Goal: Task Accomplishment & Management: Manage account settings

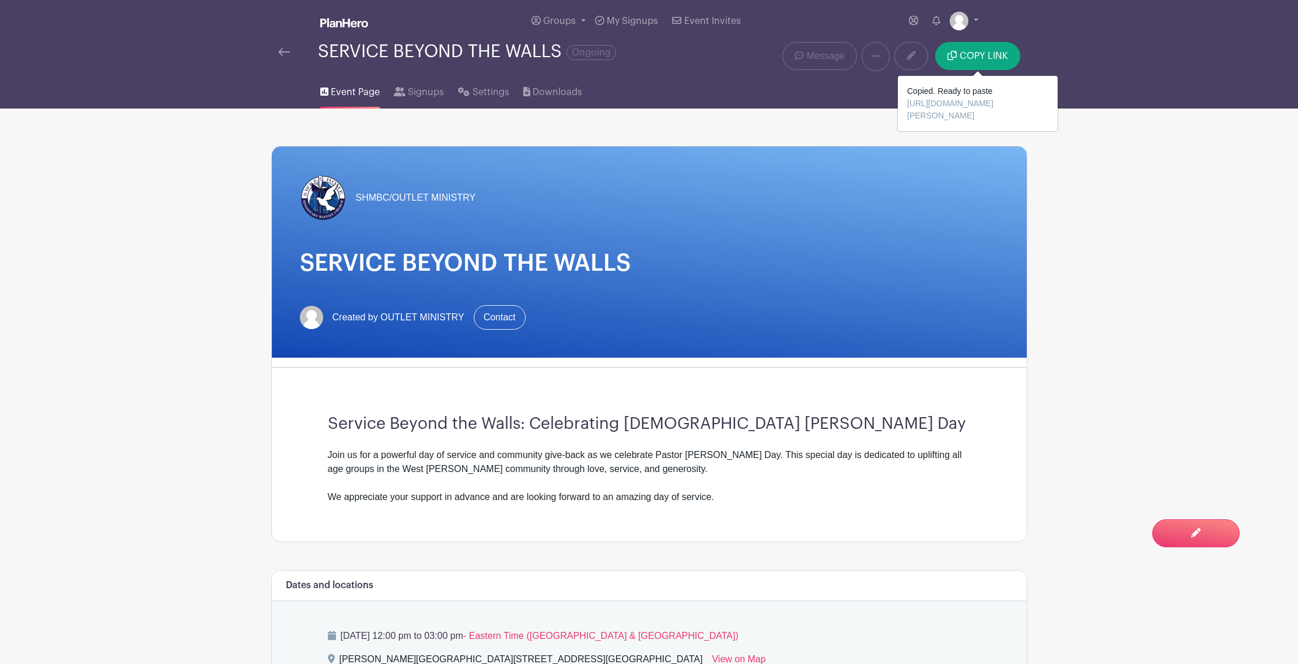
scroll to position [24, 0]
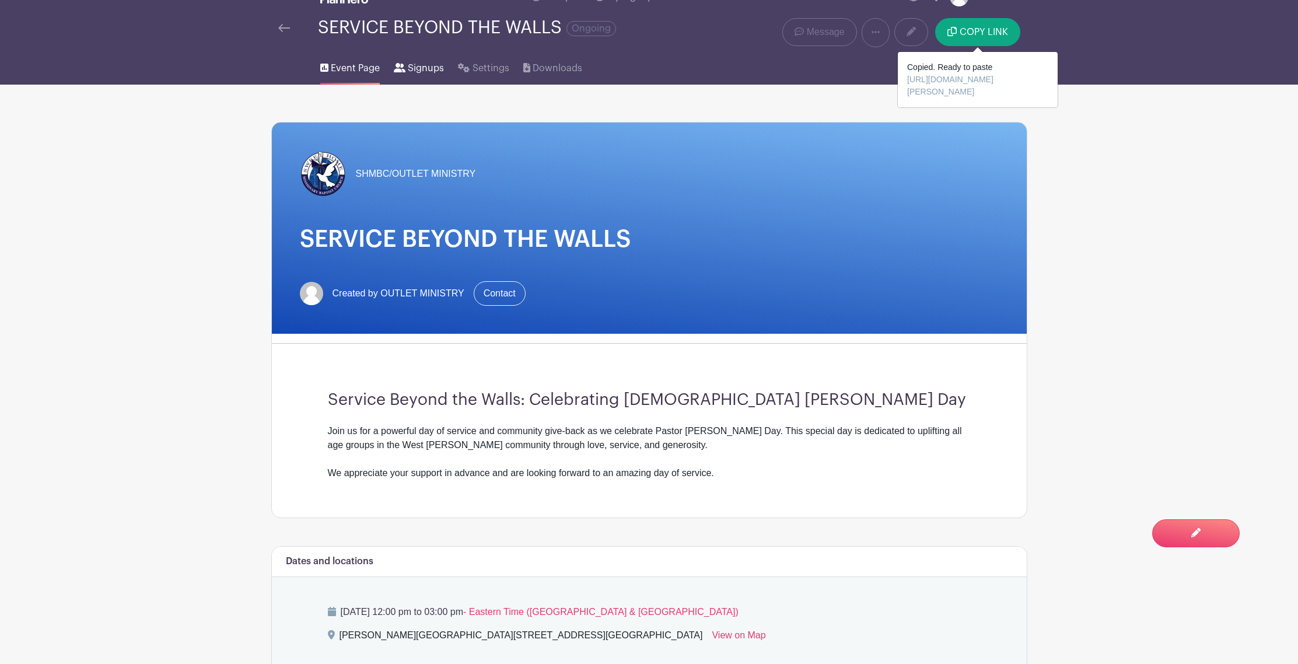
click at [418, 74] on span "Signups" at bounding box center [426, 68] width 36 height 14
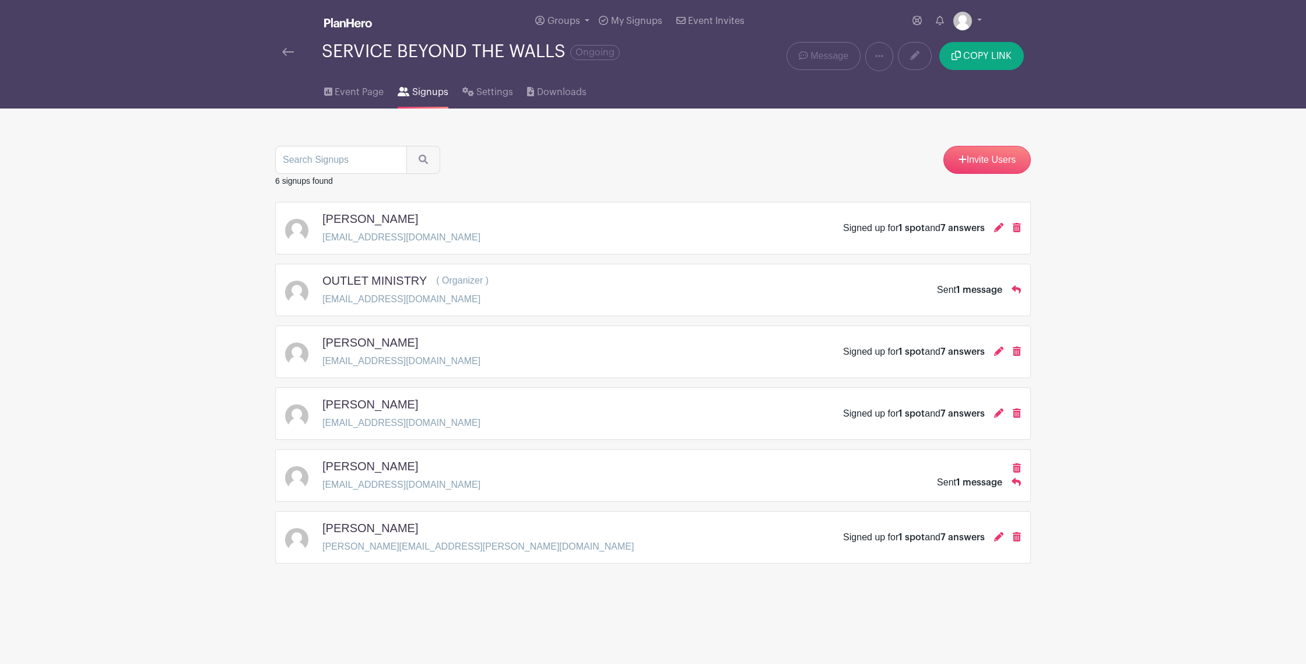
click at [958, 482] on span "1 message" at bounding box center [979, 482] width 46 height 9
click at [979, 486] on span "1 message" at bounding box center [979, 482] width 46 height 9
click at [391, 474] on div "[PERSON_NAME]" at bounding box center [402, 468] width 158 height 19
drag, startPoint x: 394, startPoint y: 468, endPoint x: 420, endPoint y: 469, distance: 26.3
click at [394, 467] on h5 "[PERSON_NAME]" at bounding box center [371, 466] width 96 height 14
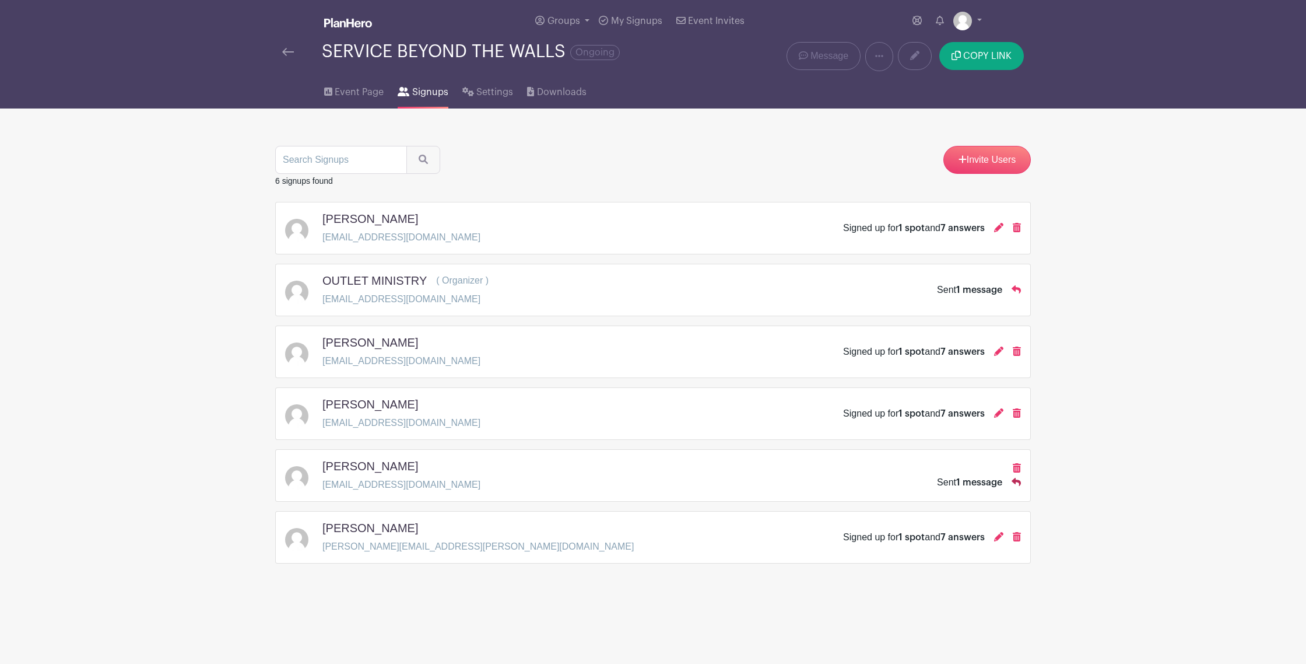
click at [1020, 483] on icon at bounding box center [1016, 482] width 9 height 8
click at [1017, 483] on icon at bounding box center [1016, 481] width 9 height 9
click at [984, 483] on span "1 message" at bounding box center [979, 482] width 46 height 9
click at [946, 412] on span "7 answers" at bounding box center [963, 413] width 44 height 9
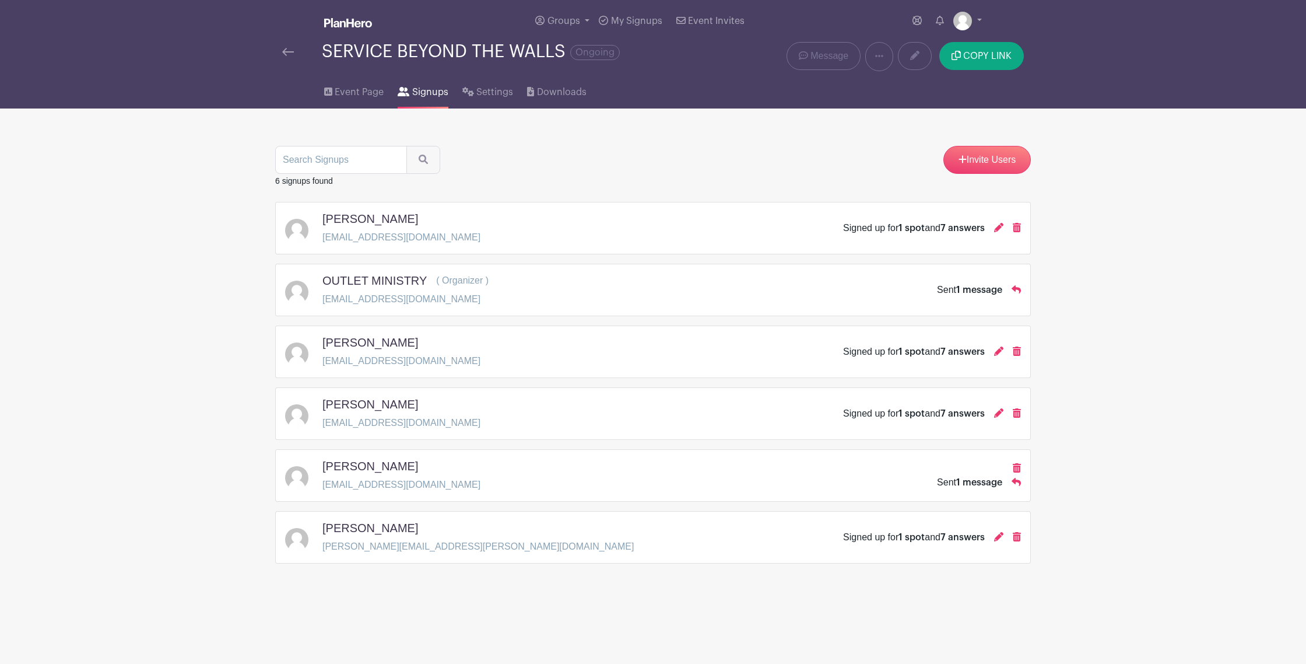
click at [964, 414] on span "7 answers" at bounding box center [963, 413] width 44 height 9
click at [539, 94] on span "Downloads" at bounding box center [562, 92] width 50 height 14
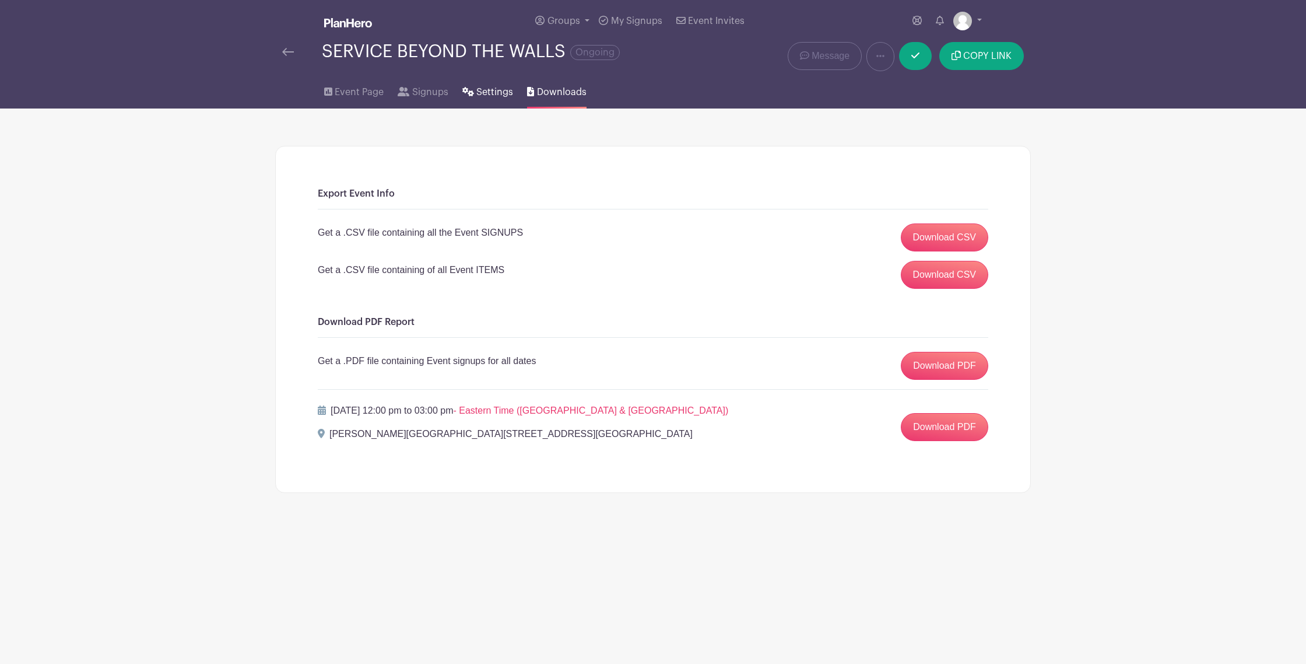
click at [481, 97] on span "Settings" at bounding box center [494, 92] width 37 height 14
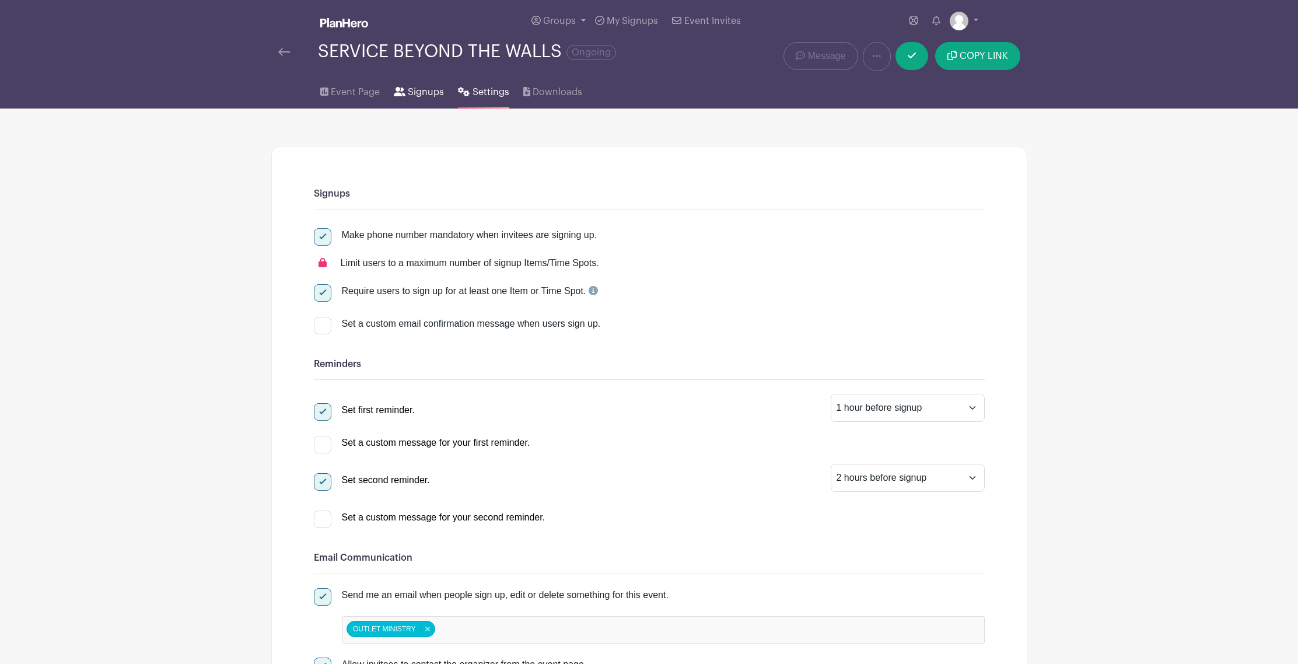
click at [409, 100] on link "Signups" at bounding box center [419, 89] width 50 height 37
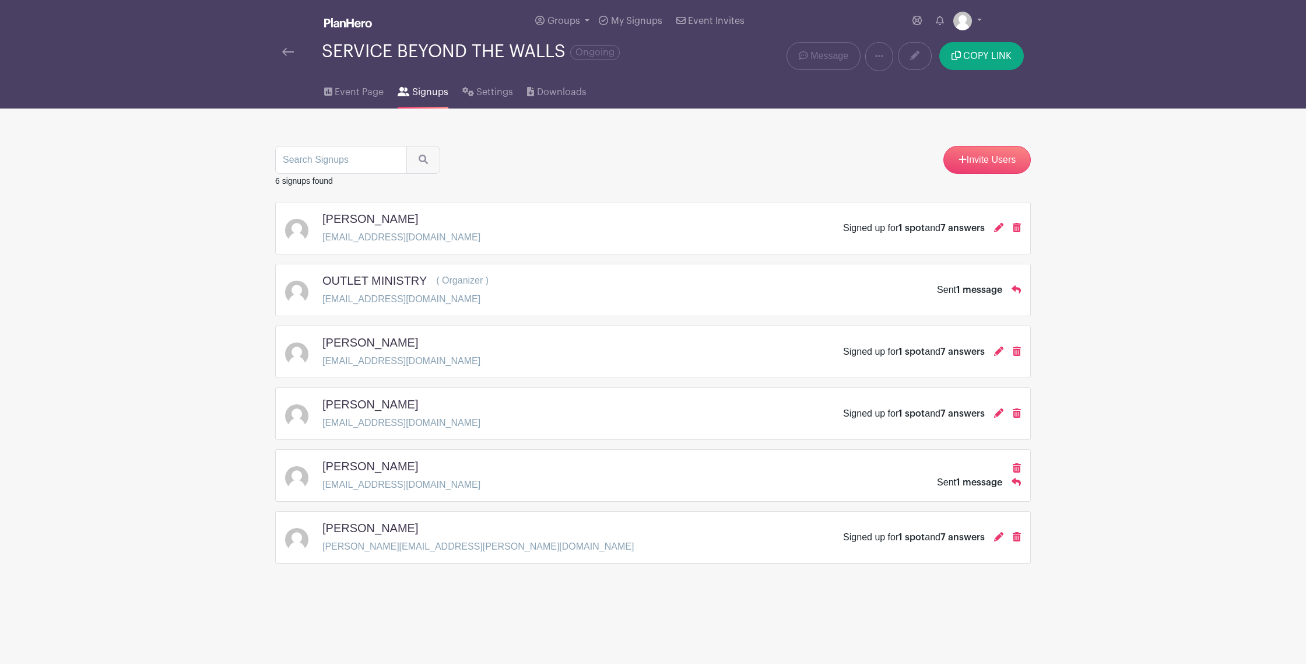
click at [338, 236] on p "[EMAIL_ADDRESS][DOMAIN_NAME]" at bounding box center [402, 237] width 158 height 14
click at [563, 247] on div "[PERSON_NAME] [EMAIL_ADDRESS][DOMAIN_NAME] Signed up for 1 spot and 7 answers" at bounding box center [653, 228] width 756 height 52
click at [915, 246] on div "[PERSON_NAME] [EMAIL_ADDRESS][DOMAIN_NAME] Signed up for 1 spot and 7 answers" at bounding box center [653, 228] width 756 height 52
click at [623, 17] on span "My Signups" at bounding box center [636, 20] width 51 height 9
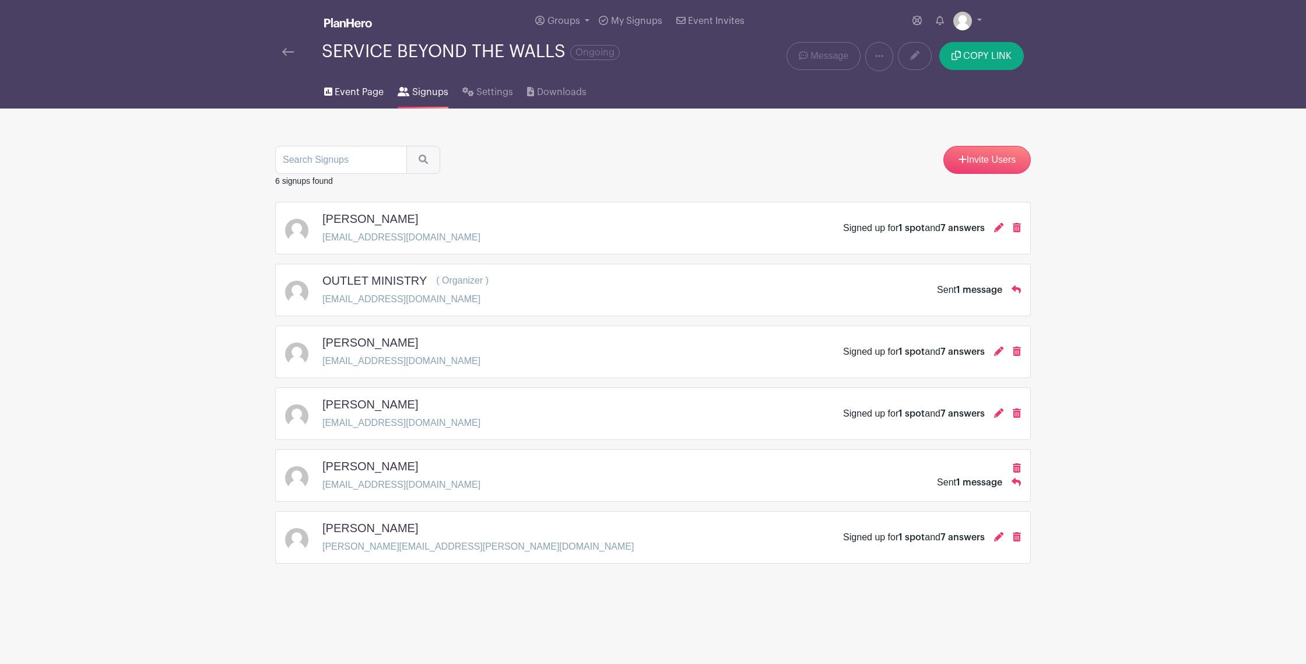
click at [341, 92] on span "Event Page" at bounding box center [359, 92] width 49 height 14
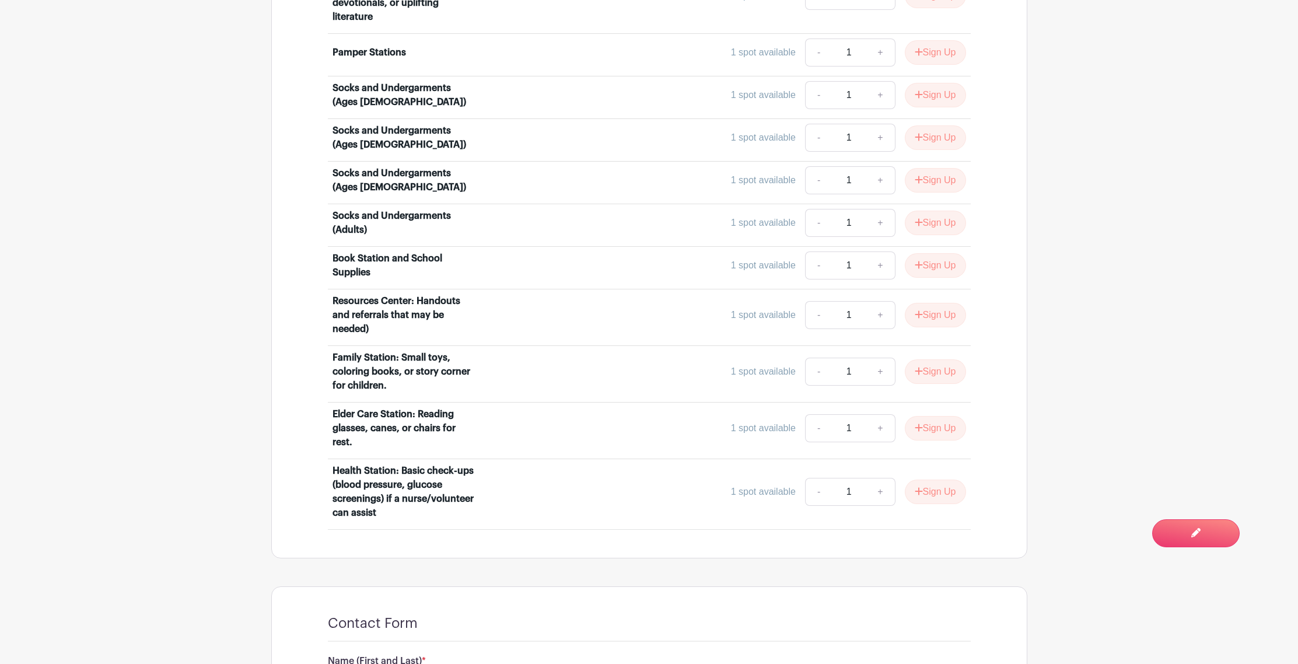
scroll to position [969, 0]
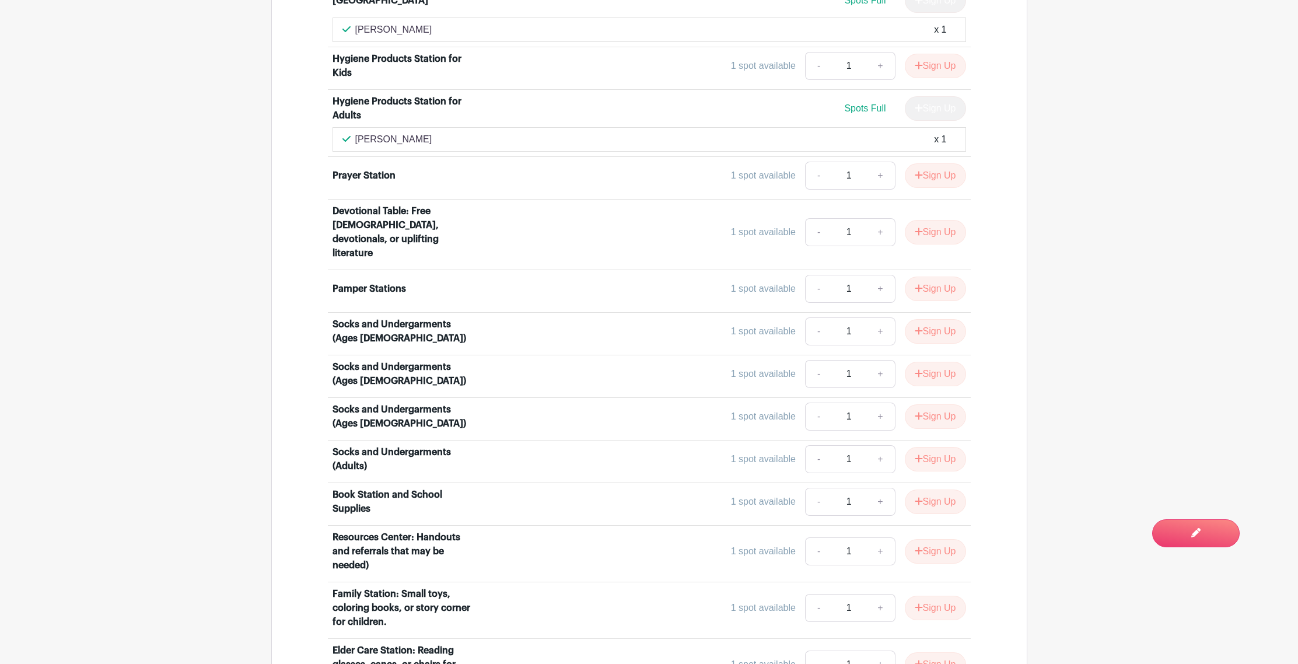
click at [373, 141] on p "[PERSON_NAME]" at bounding box center [393, 139] width 77 height 14
click at [858, 107] on span "Spots Full" at bounding box center [864, 108] width 41 height 10
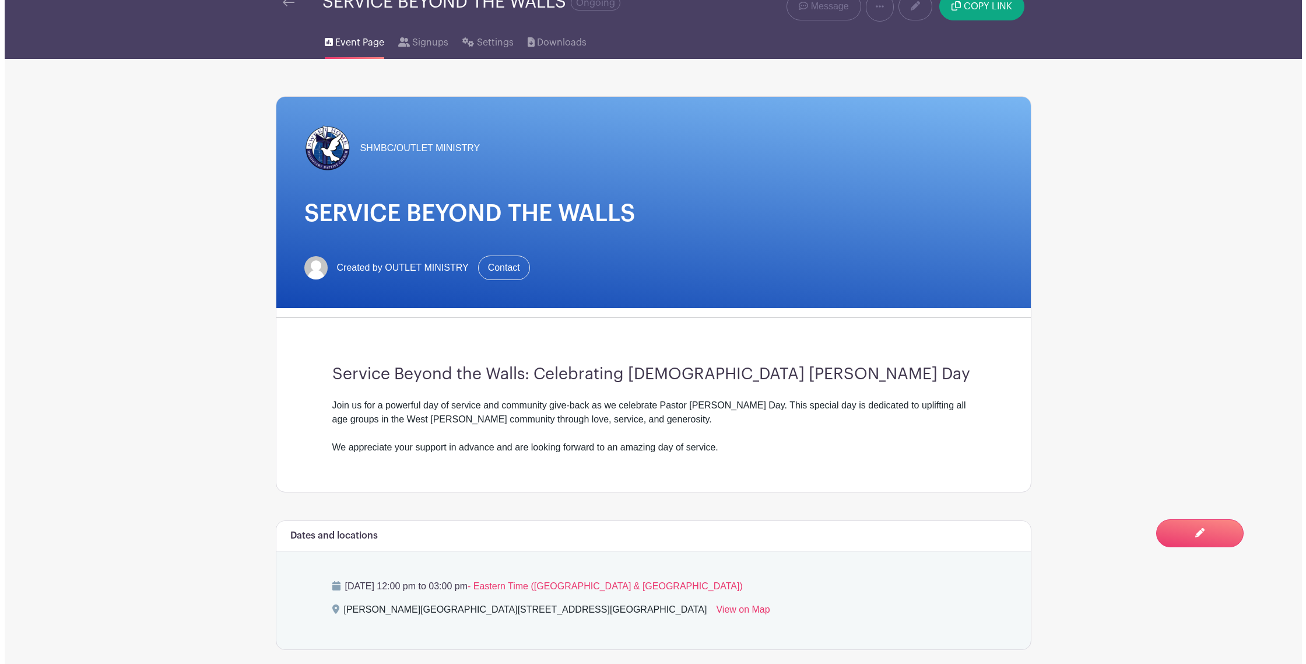
scroll to position [0, 0]
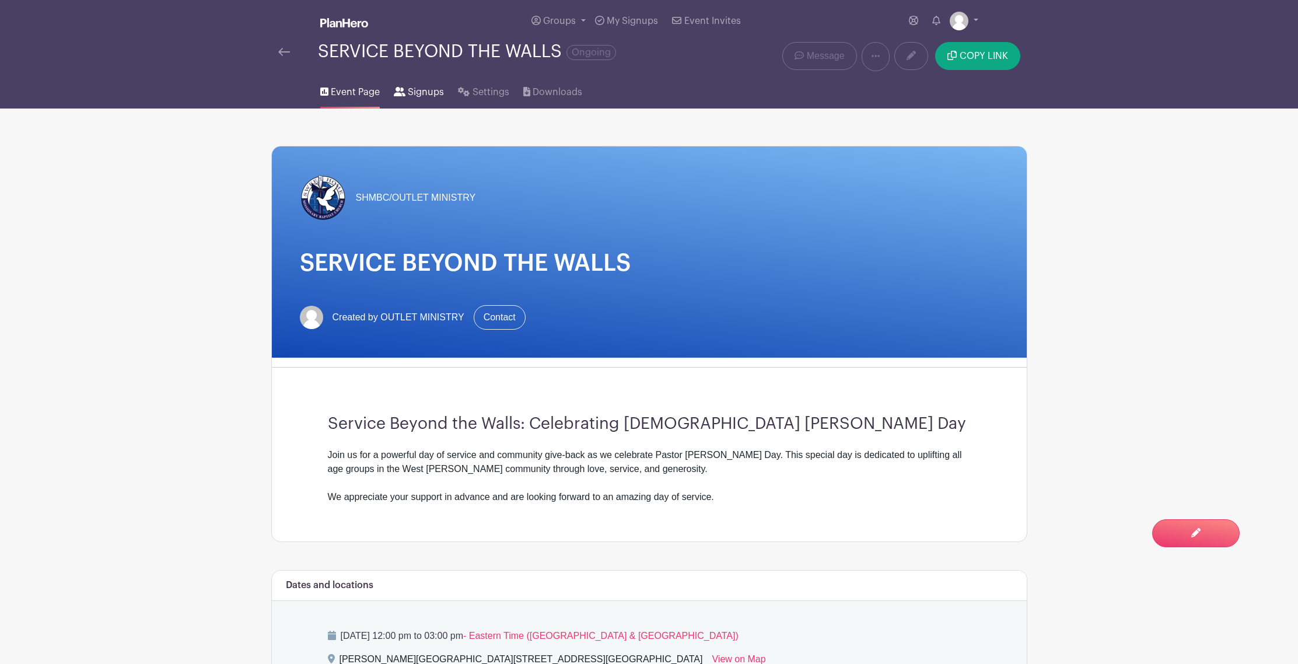
click at [435, 87] on span "Signups" at bounding box center [426, 92] width 36 height 14
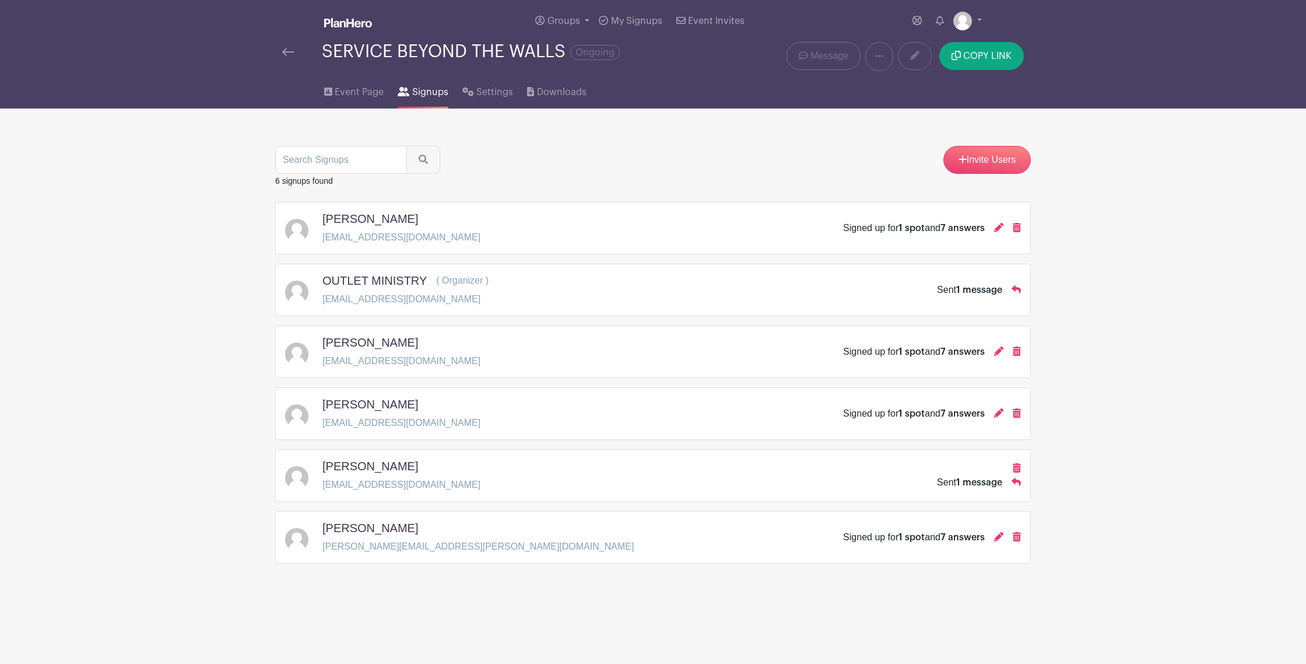
click at [345, 361] on p "[EMAIL_ADDRESS][DOMAIN_NAME]" at bounding box center [402, 361] width 158 height 14
click at [905, 364] on div "[PERSON_NAME] [EMAIL_ADDRESS][DOMAIN_NAME] Signed up for 1 spot and 7 answers" at bounding box center [653, 351] width 736 height 33
click at [940, 356] on div "Signed up for 1 spot and 7 answers" at bounding box center [914, 352] width 142 height 14
click at [998, 351] on icon at bounding box center [998, 350] width 9 height 9
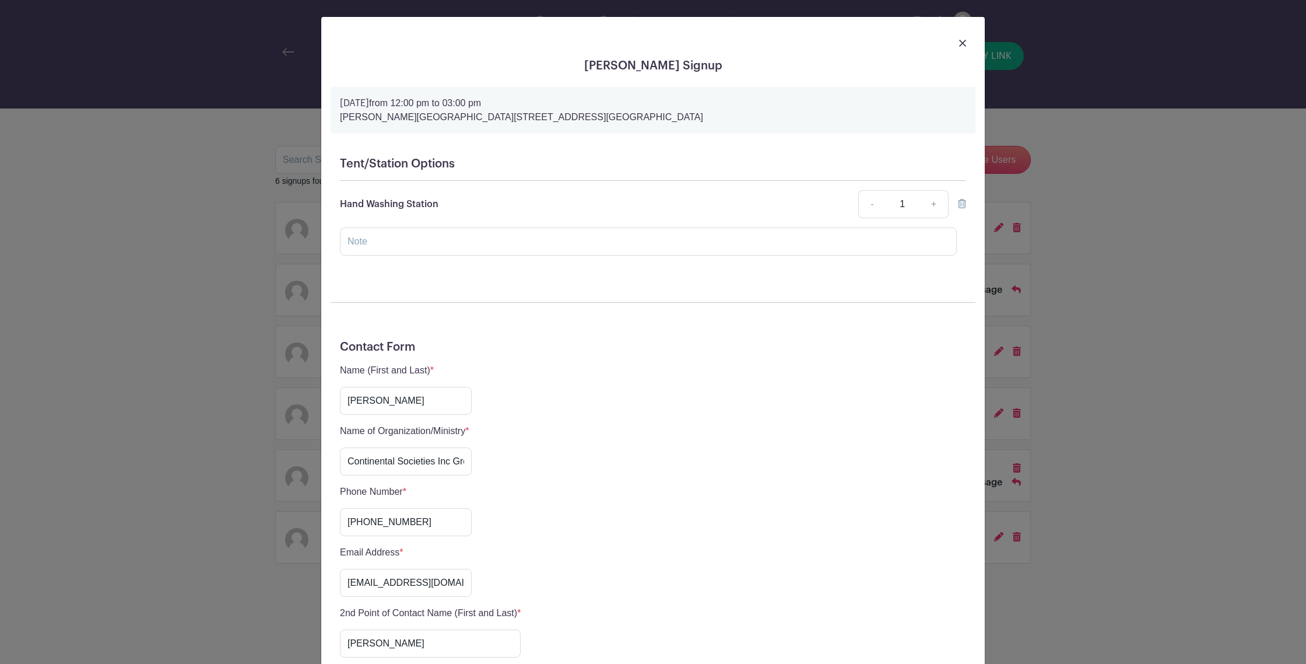
click at [959, 45] on img at bounding box center [962, 43] width 7 height 7
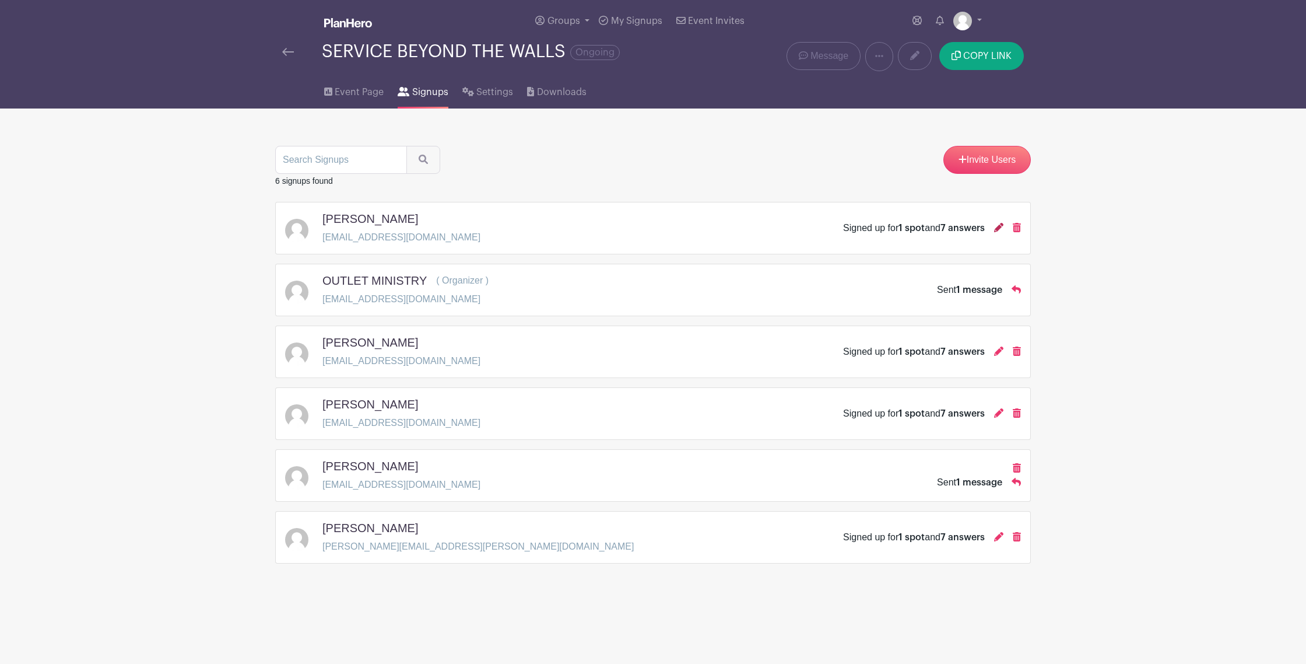
click at [1000, 228] on icon at bounding box center [998, 227] width 9 height 9
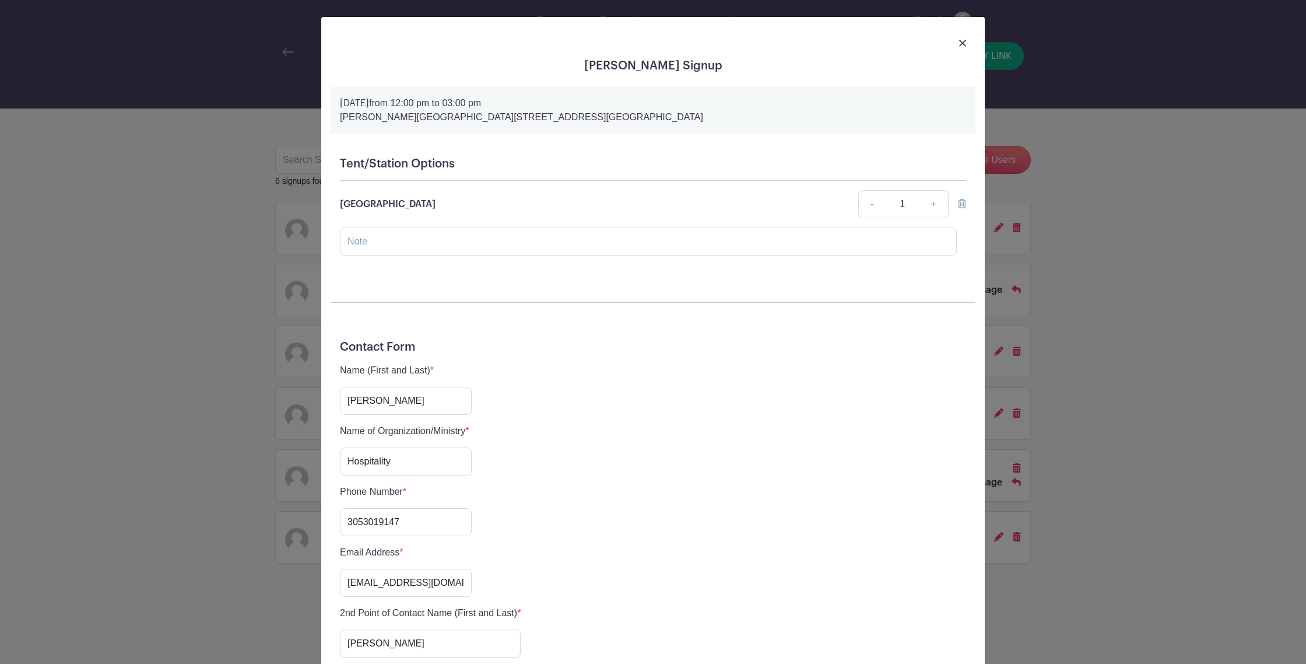
click at [959, 44] on img at bounding box center [962, 43] width 7 height 7
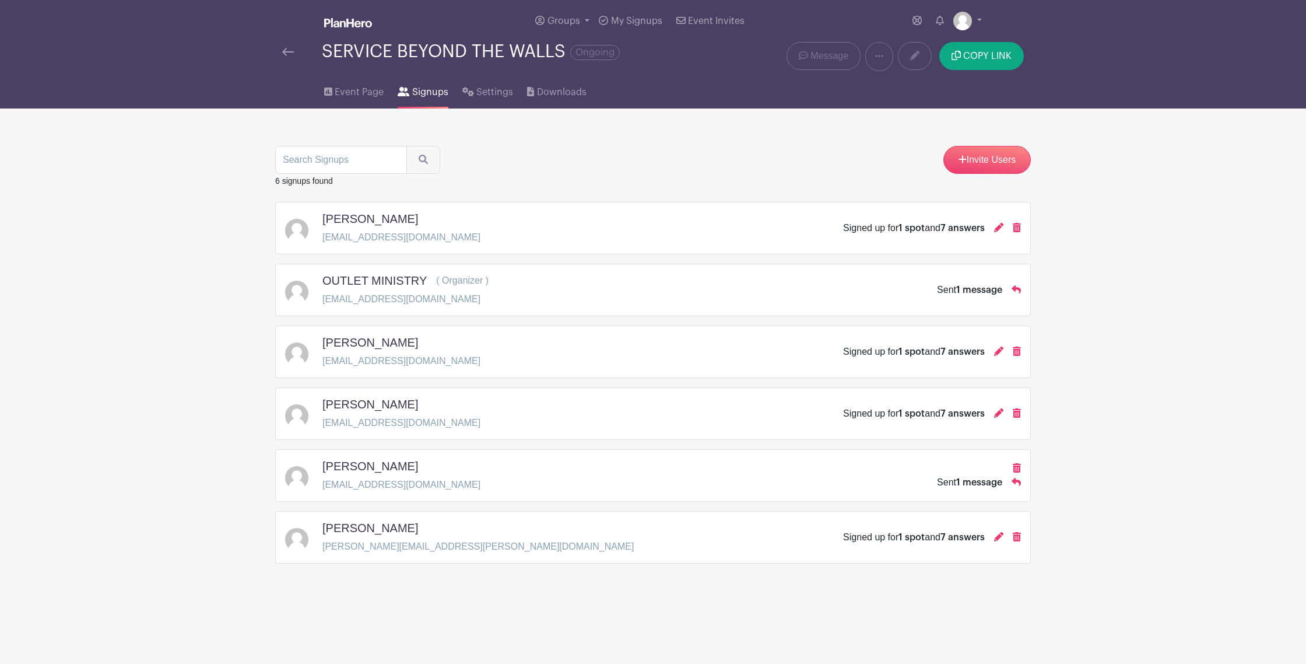
click at [1089, 160] on main "Groups All Groups OUTLET's Events My Signups Event Invites My account Logout SE…" at bounding box center [653, 318] width 1306 height 636
click at [1076, 393] on main "Groups All Groups OUTLET's Events My Signups Event Invites My account Logout SE…" at bounding box center [653, 318] width 1306 height 636
click at [373, 101] on link "Event Page" at bounding box center [353, 89] width 59 height 37
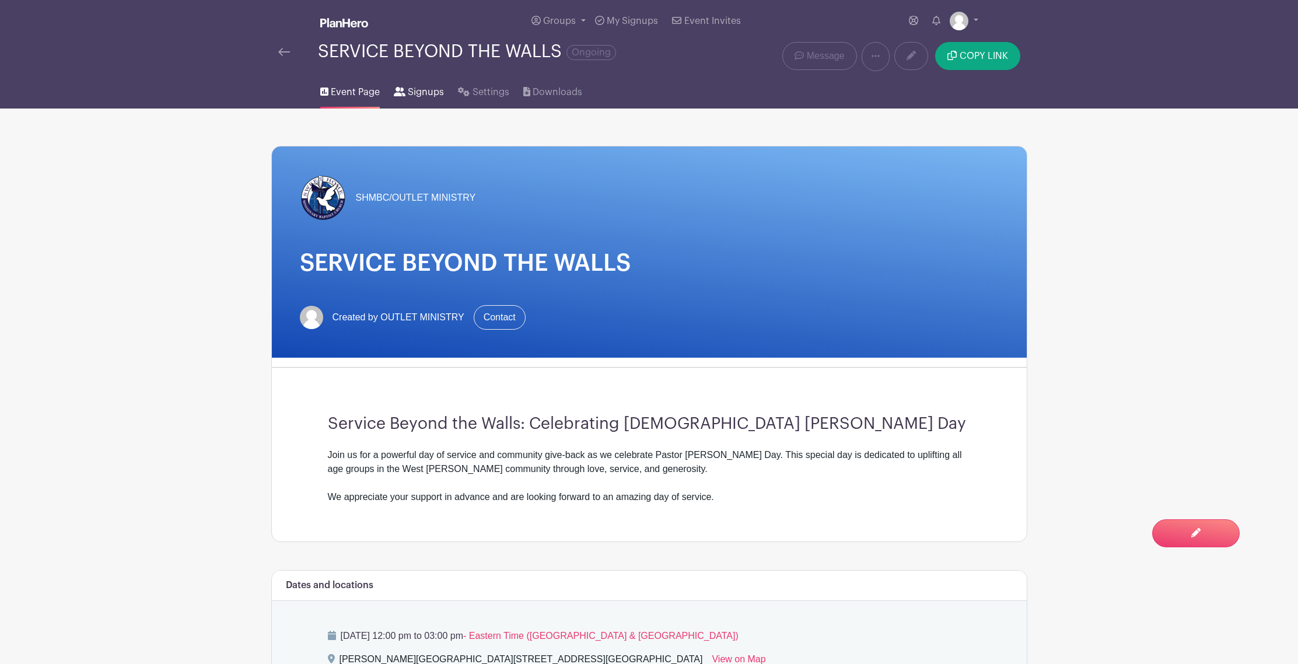
click at [417, 100] on link "Signups" at bounding box center [419, 89] width 50 height 37
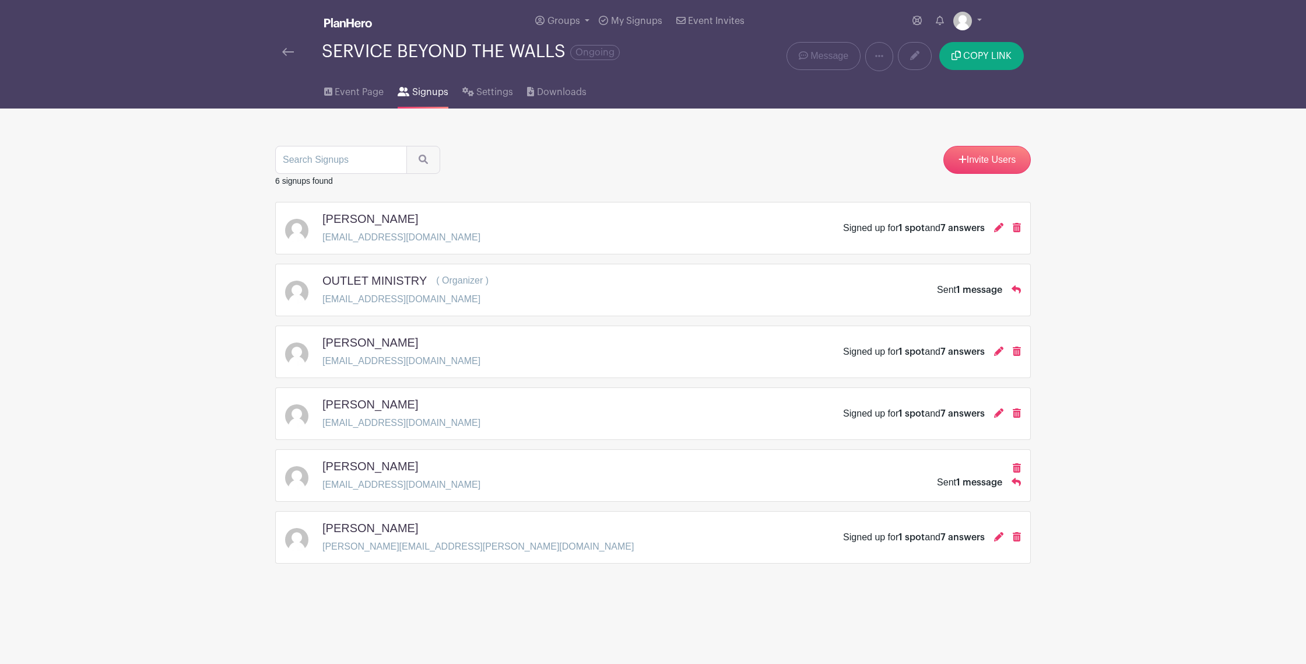
click at [220, 344] on main "Groups All Groups OUTLET's Events My Signups Event Invites My account Logout SE…" at bounding box center [653, 318] width 1306 height 636
click at [353, 86] on span "Event Page" at bounding box center [359, 92] width 49 height 14
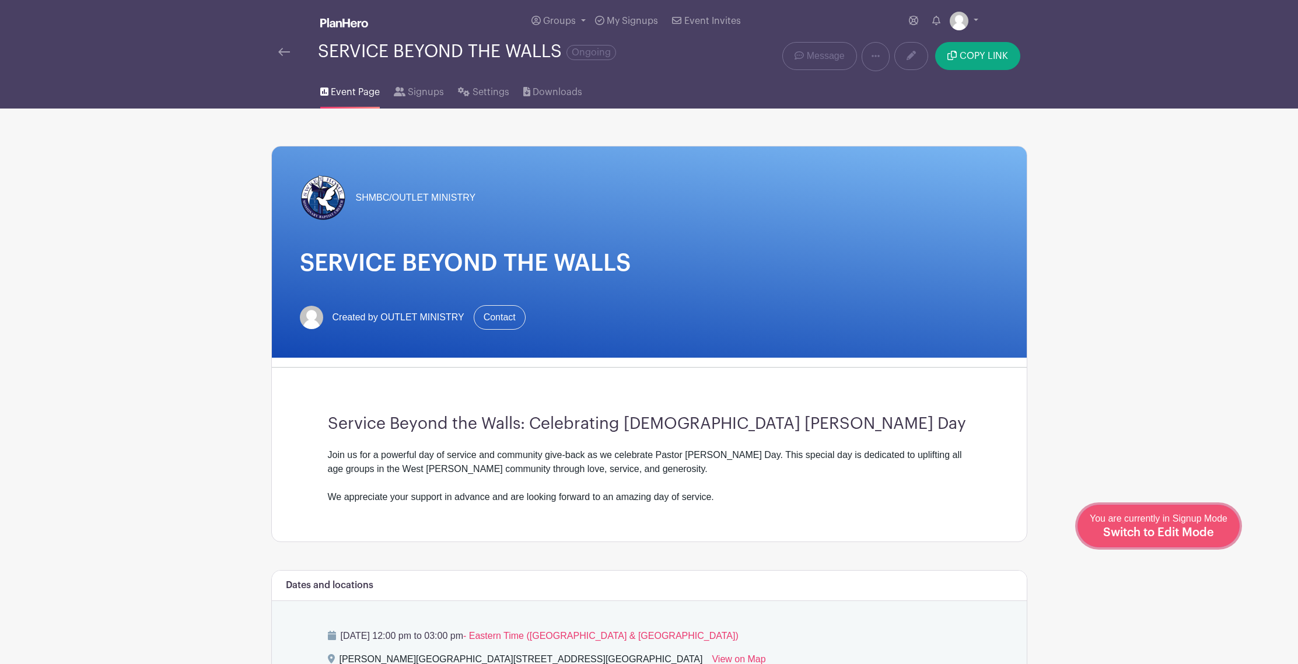
click at [1206, 534] on span "Switch to Edit Mode" at bounding box center [1158, 533] width 111 height 12
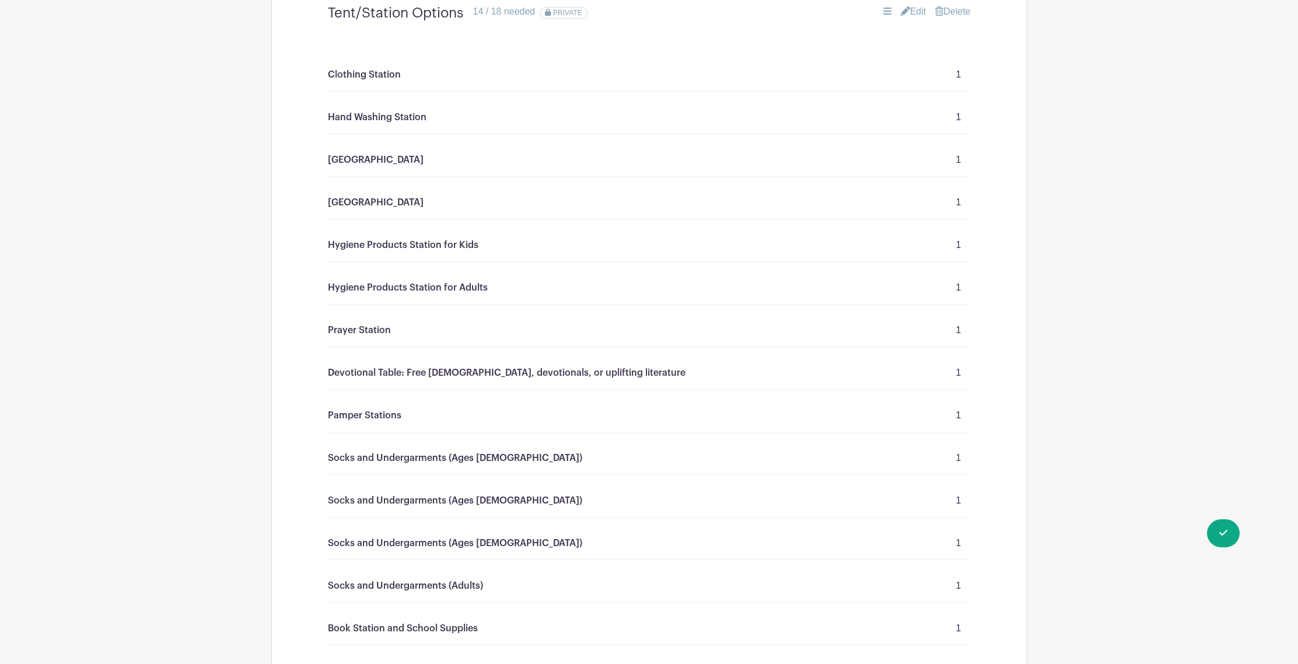
scroll to position [775, 0]
click at [892, 172] on div "[GEOGRAPHIC_DATA] 1" at bounding box center [649, 161] width 643 height 33
click at [357, 165] on p "[GEOGRAPHIC_DATA]" at bounding box center [376, 161] width 96 height 14
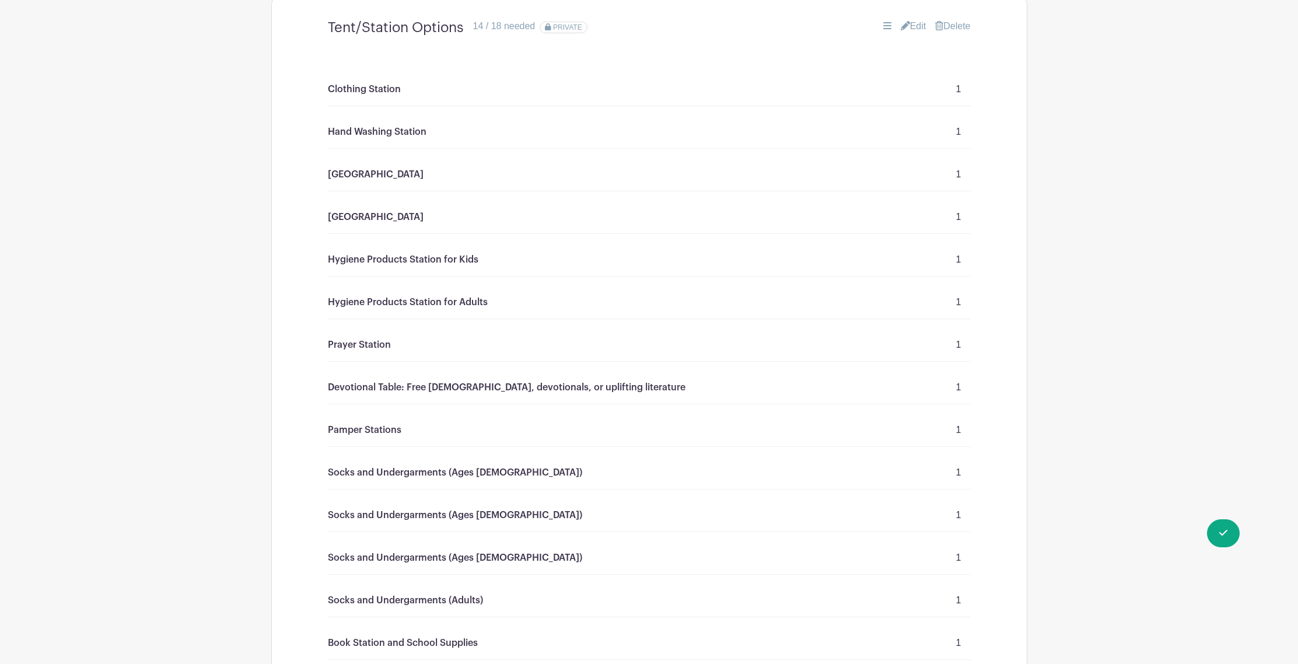
scroll to position [760, 0]
click at [913, 30] on link "Edit" at bounding box center [913, 27] width 26 height 14
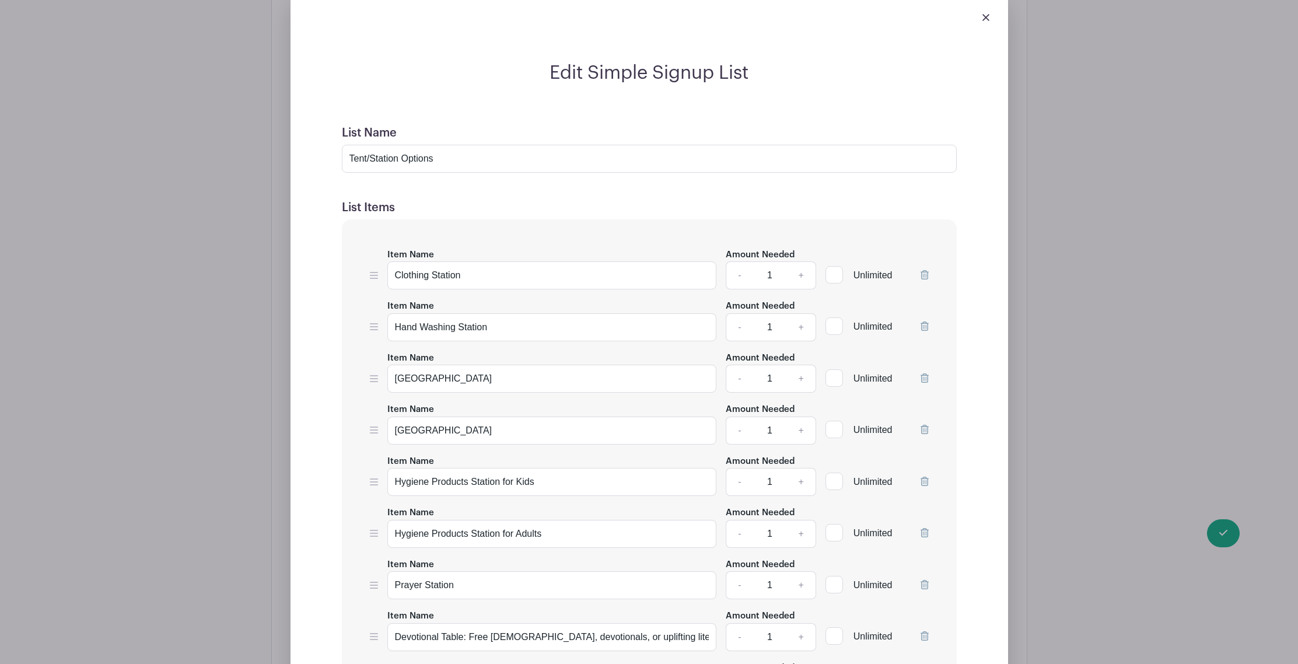
scroll to position [823, 0]
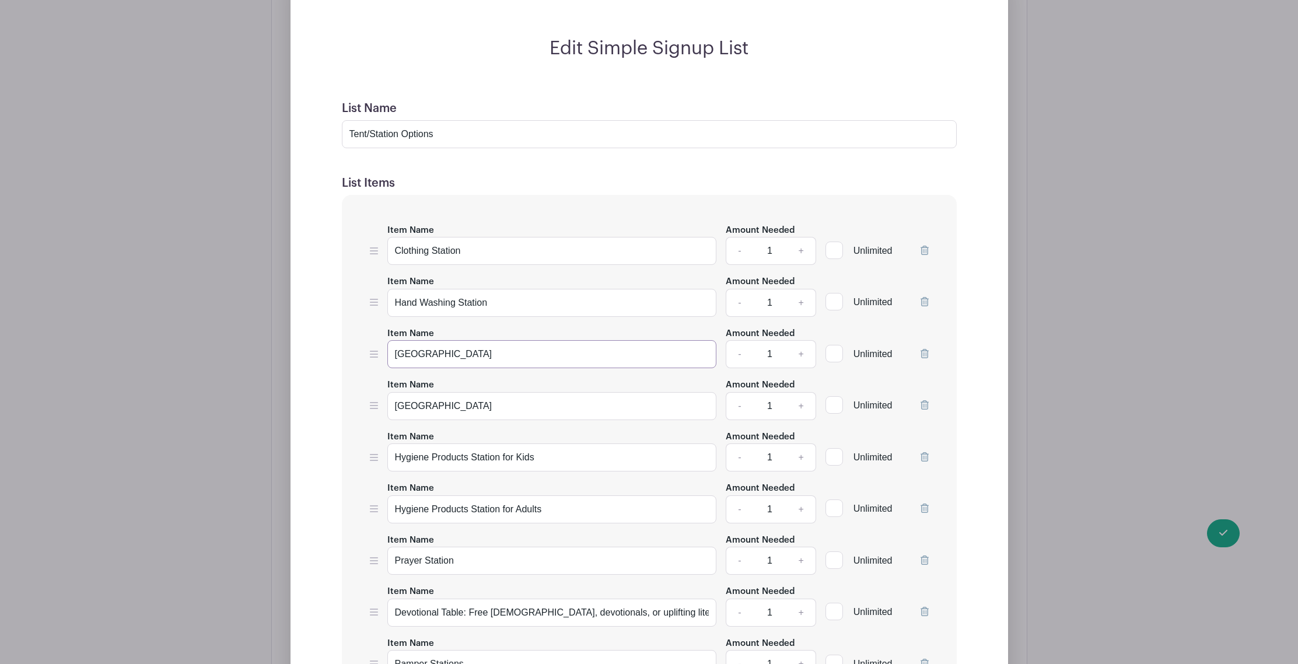
click at [474, 353] on input "[GEOGRAPHIC_DATA]" at bounding box center [552, 354] width 330 height 28
click at [420, 354] on input "[GEOGRAPHIC_DATA]" at bounding box center [552, 354] width 330 height 28
click at [417, 356] on input "[GEOGRAPHIC_DATA]" at bounding box center [552, 354] width 330 height 28
click at [490, 353] on input "Chips, hot dogs, and hamburgers Station" at bounding box center [552, 354] width 330 height 28
click at [429, 354] on input "Chips, hot dogs, and Hamburgers Station" at bounding box center [552, 354] width 330 height 28
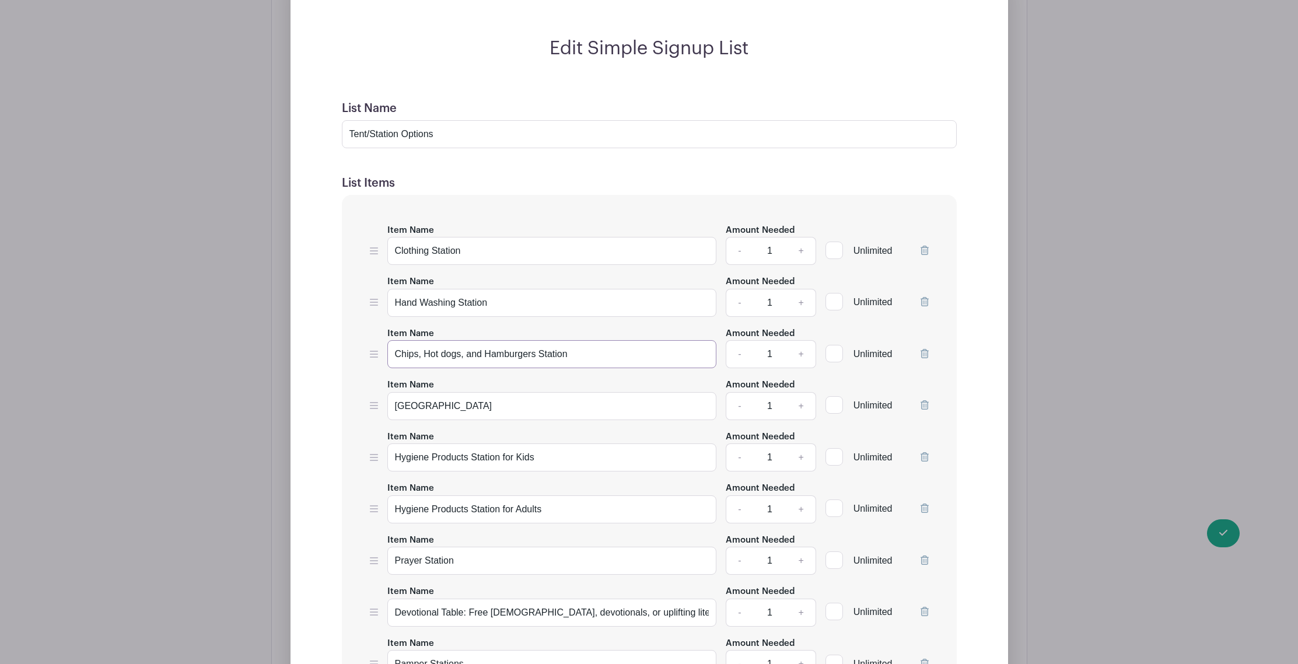
click at [448, 353] on input "Chips, Hot dogs, and Hamburgers Station" at bounding box center [552, 354] width 330 height 28
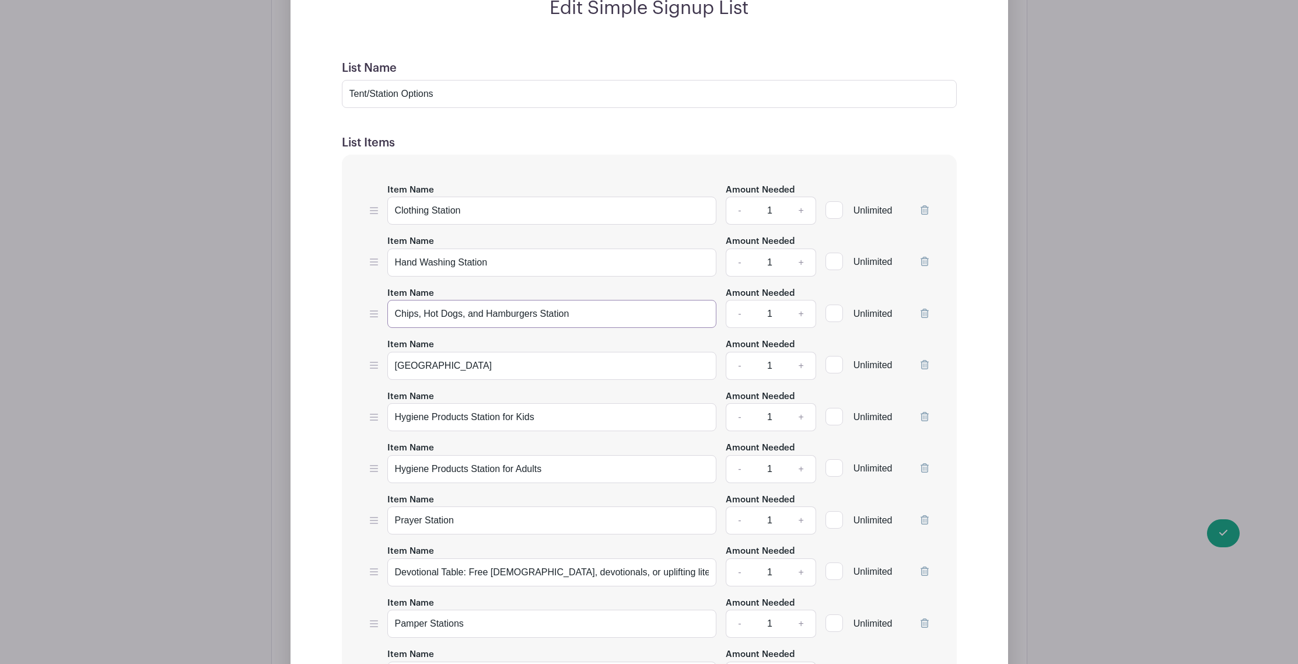
scroll to position [865, 0]
type input "Chips, Hot Dogs, and Hamburgers Station"
click at [348, 381] on div "Item Name Clothing Station Amount Needed - 1 + Unlimited Item Name Hand Washing…" at bounding box center [649, 654] width 615 height 1004
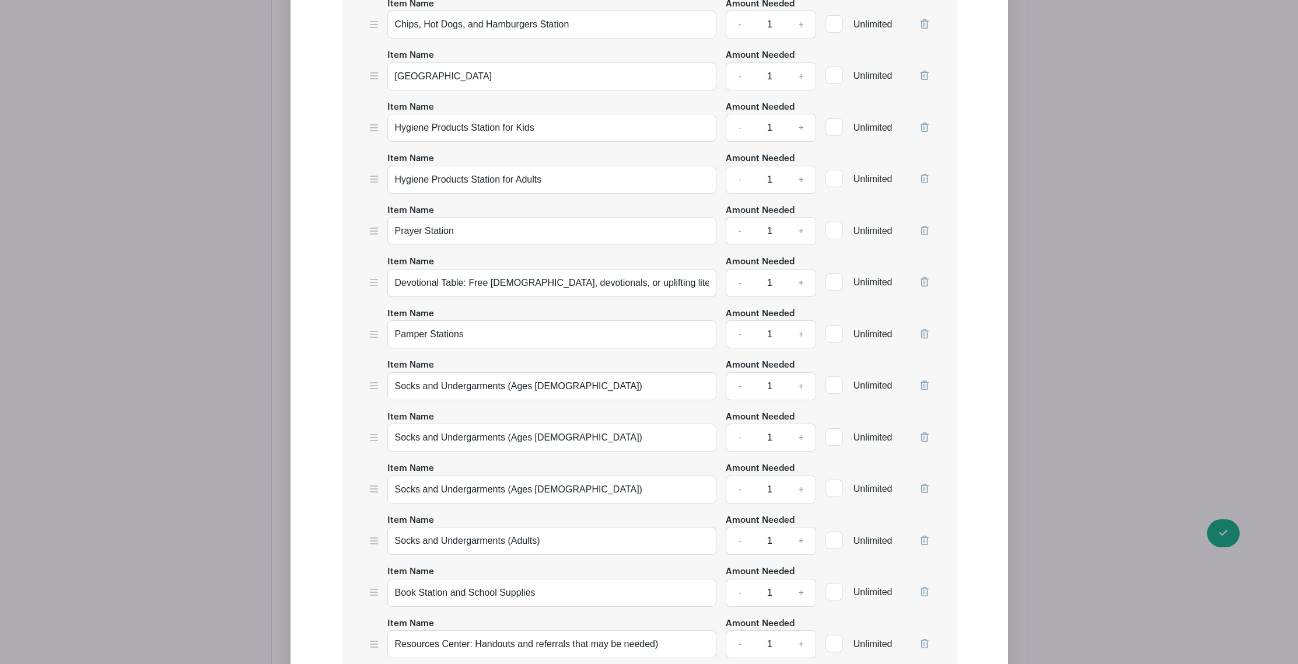
scroll to position [1153, 0]
click at [524, 280] on input "Devotional Table: Free [DEMOGRAPHIC_DATA], devotionals, or uplifting literature" at bounding box center [552, 282] width 330 height 28
click at [590, 281] on input "Devotional Table: Free [DEMOGRAPHIC_DATA], Devotionals, or uplifting literature" at bounding box center [552, 282] width 330 height 28
click at [625, 279] on input "Devotional Table: Free [DEMOGRAPHIC_DATA], Devotionals, or Uplifting literature" at bounding box center [552, 282] width 330 height 28
type input "Devotional Table: Free [DEMOGRAPHIC_DATA], Devotionals, or Uplifting Literature"
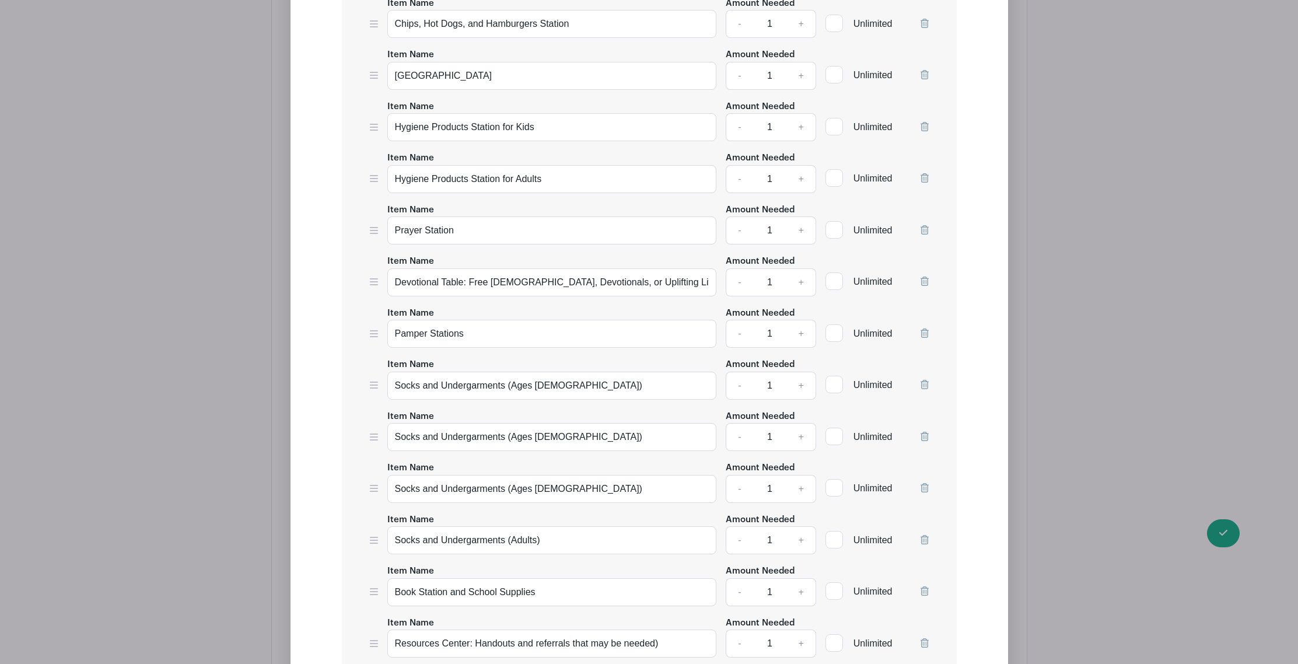
click at [335, 331] on form "List Name Tent/Station Options List Items Item Name Clothing Station Amount Nee…" at bounding box center [649, 397] width 643 height 1280
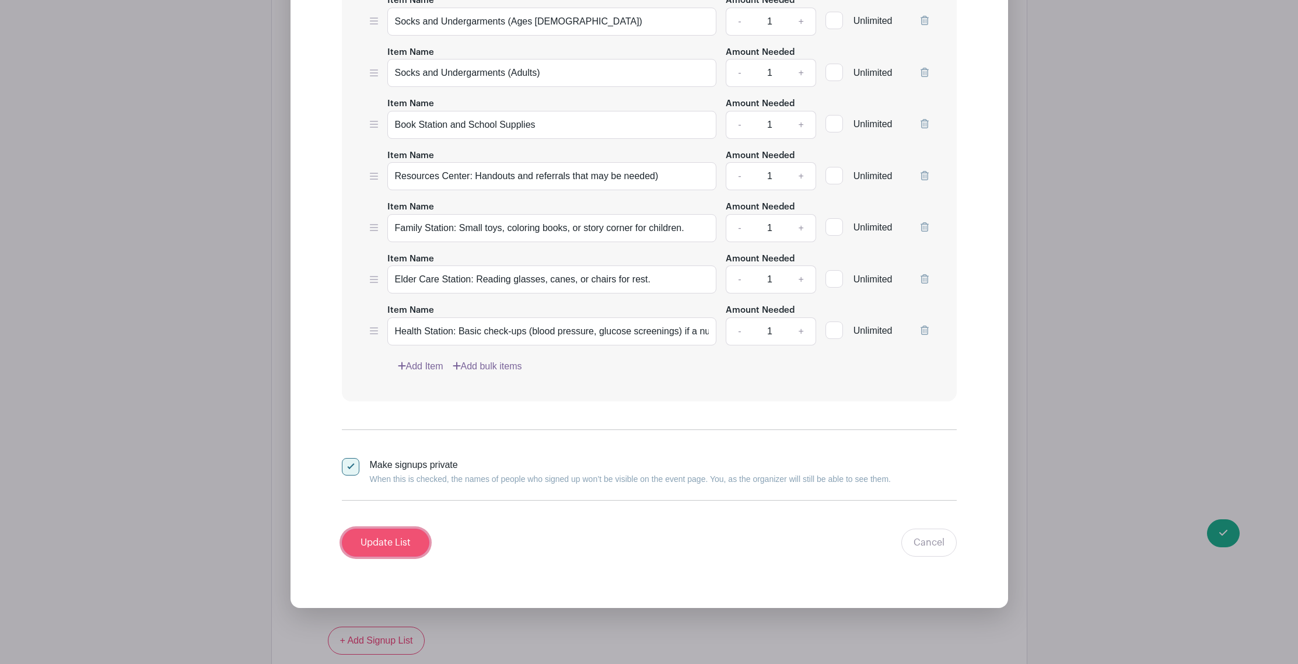
click at [392, 548] on input "Update List" at bounding box center [385, 542] width 87 height 28
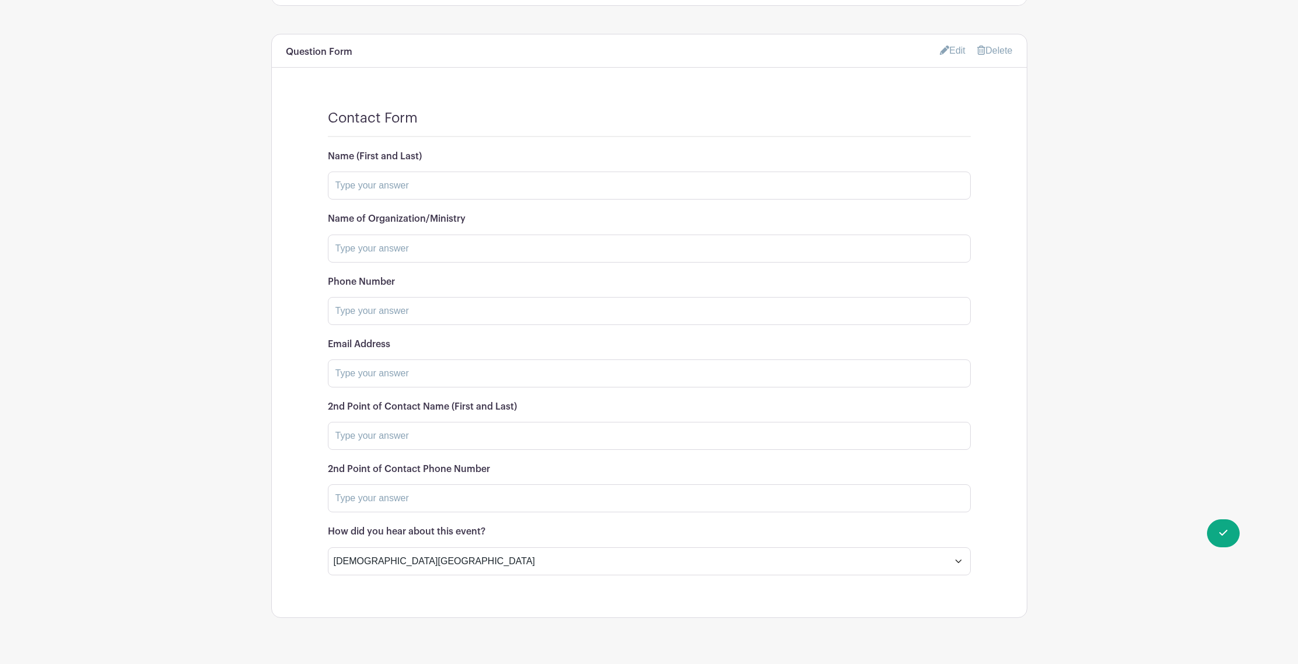
scroll to position [1706, 0]
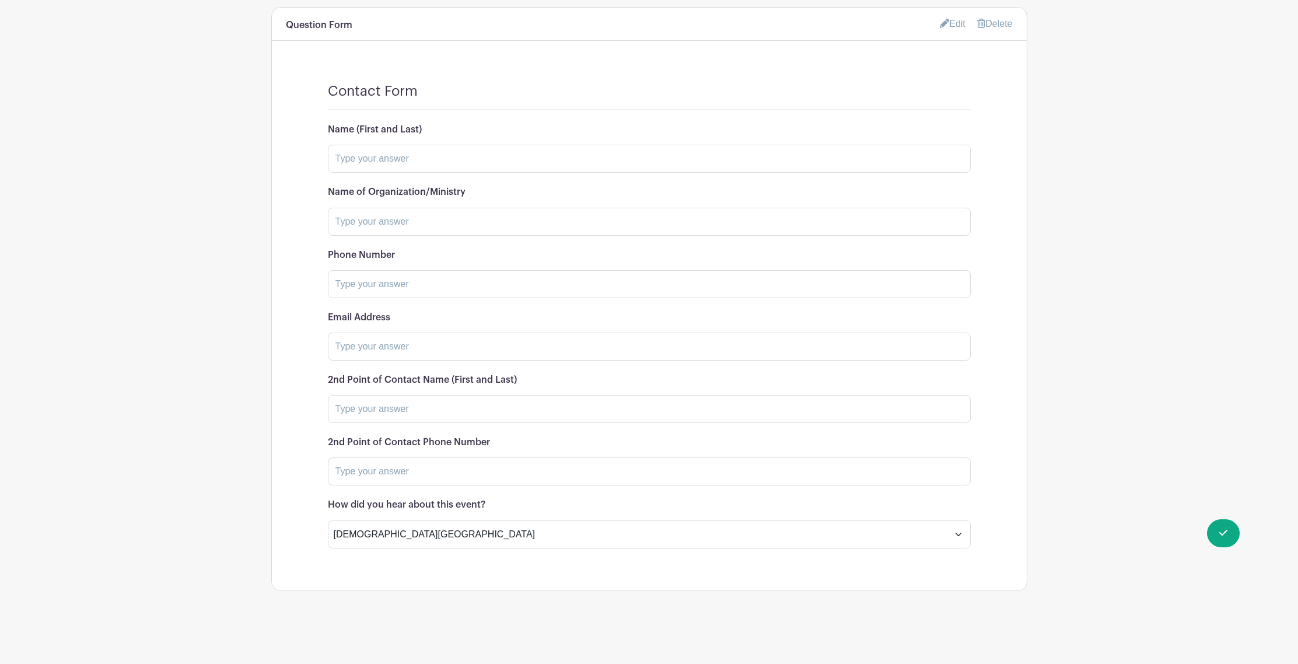
click at [471, 567] on div "Contact Form Name (First and Last) Name of Organization/Ministry Phone Number E…" at bounding box center [649, 322] width 755 height 535
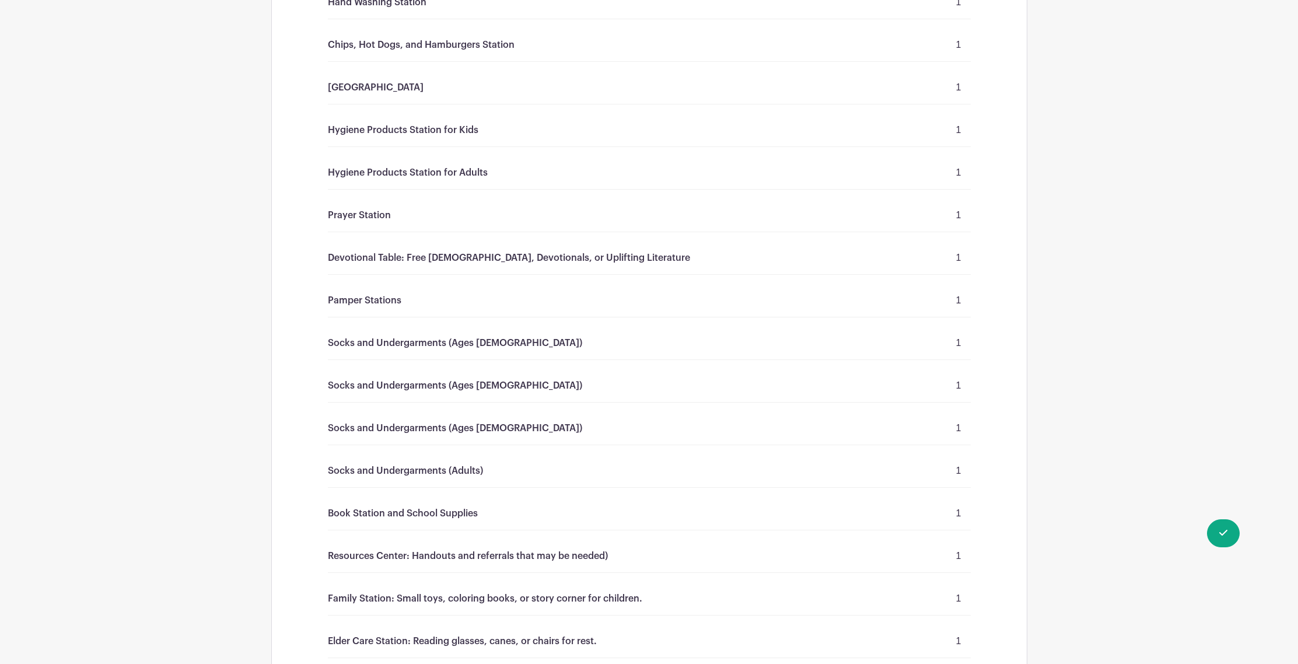
scroll to position [0, 0]
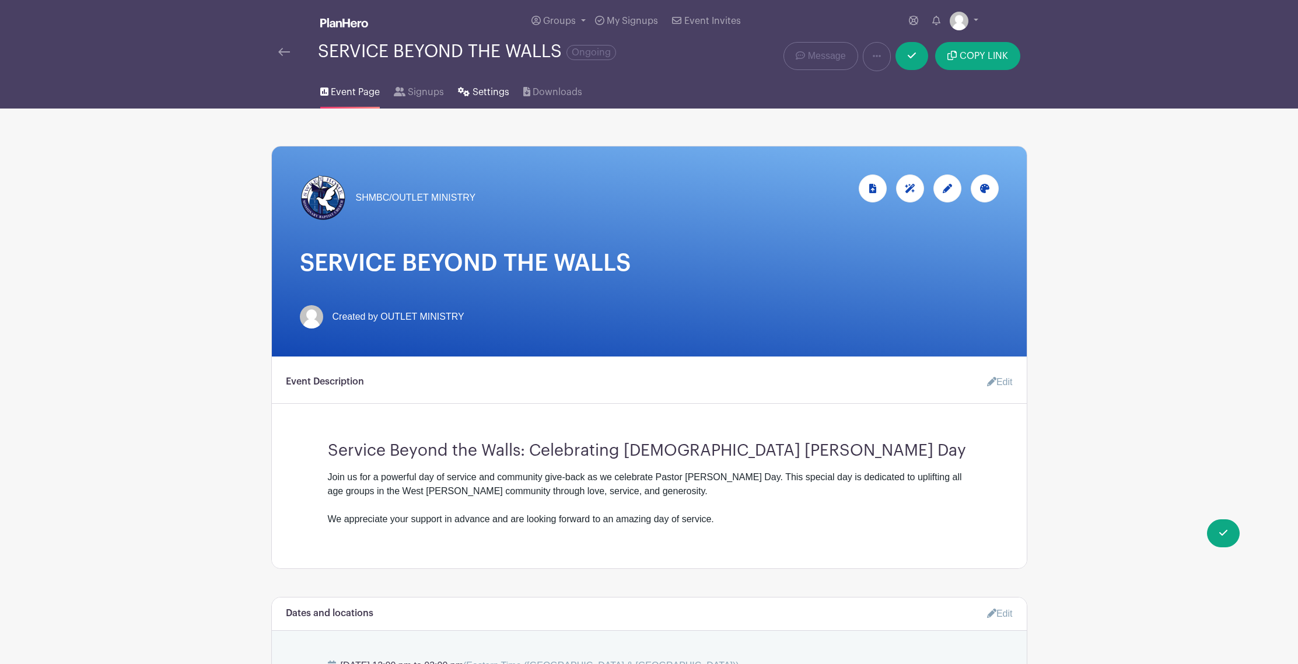
click at [472, 91] on span "Settings" at bounding box center [490, 92] width 37 height 14
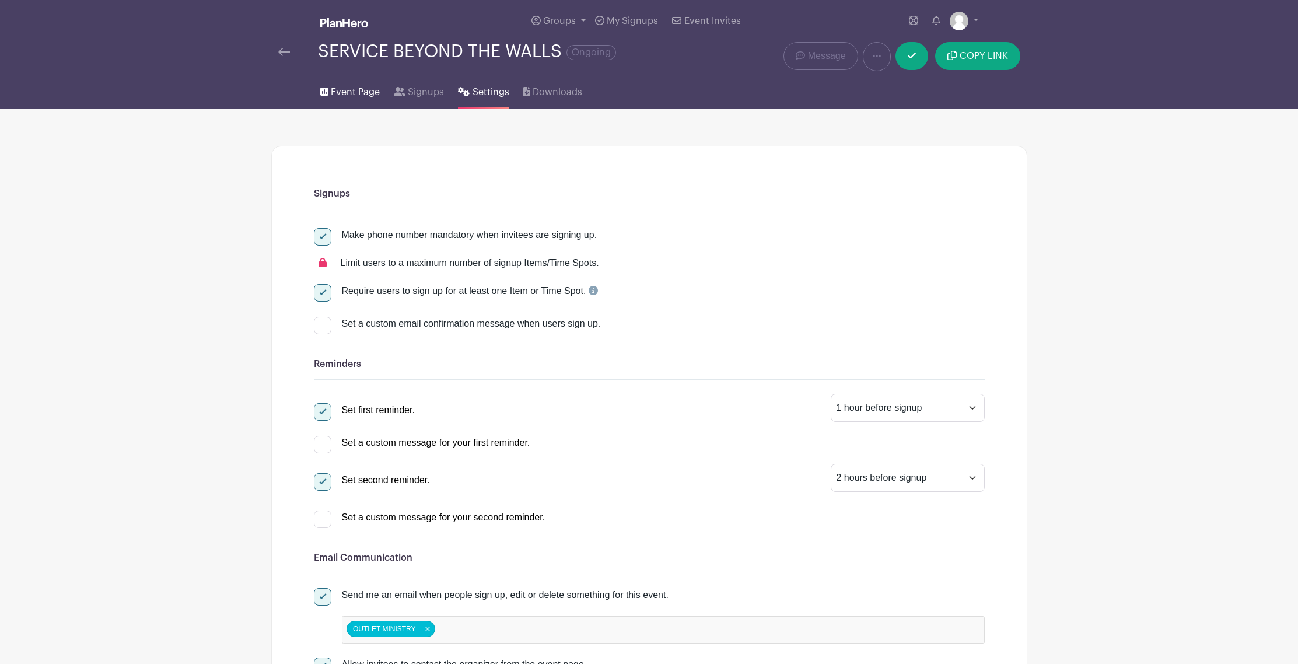
click at [351, 103] on link "Event Page" at bounding box center [349, 89] width 59 height 37
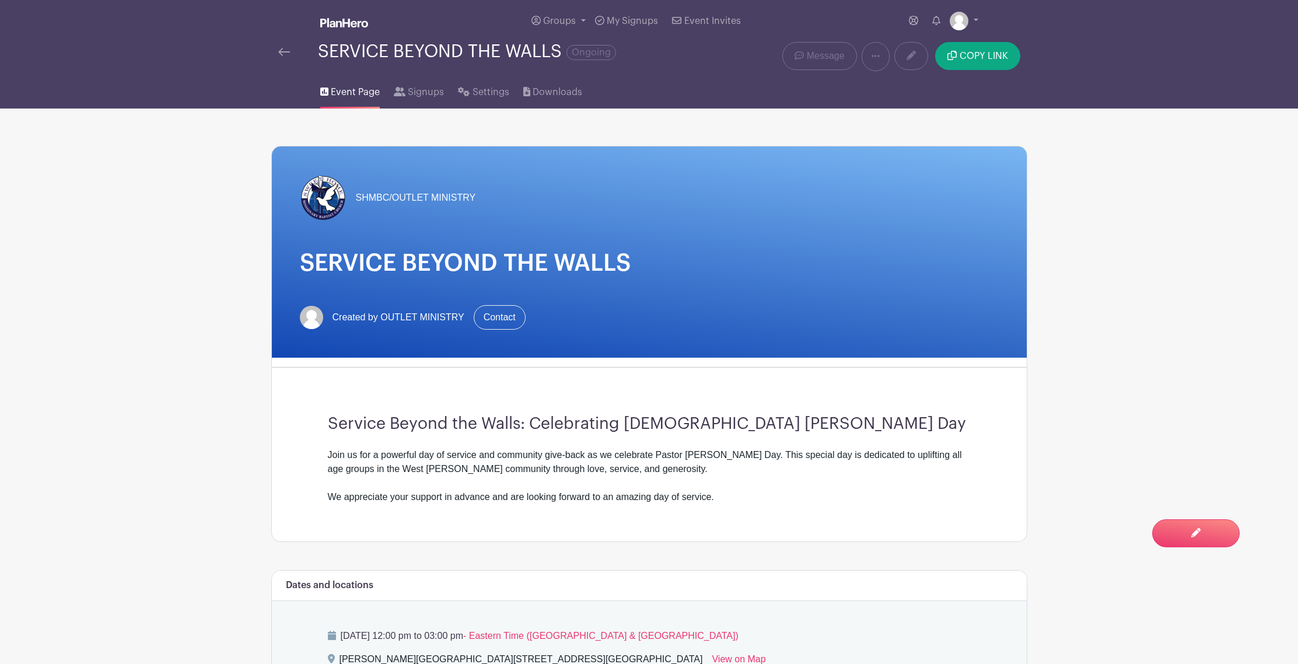
click at [437, 93] on span "Signups" at bounding box center [426, 92] width 36 height 14
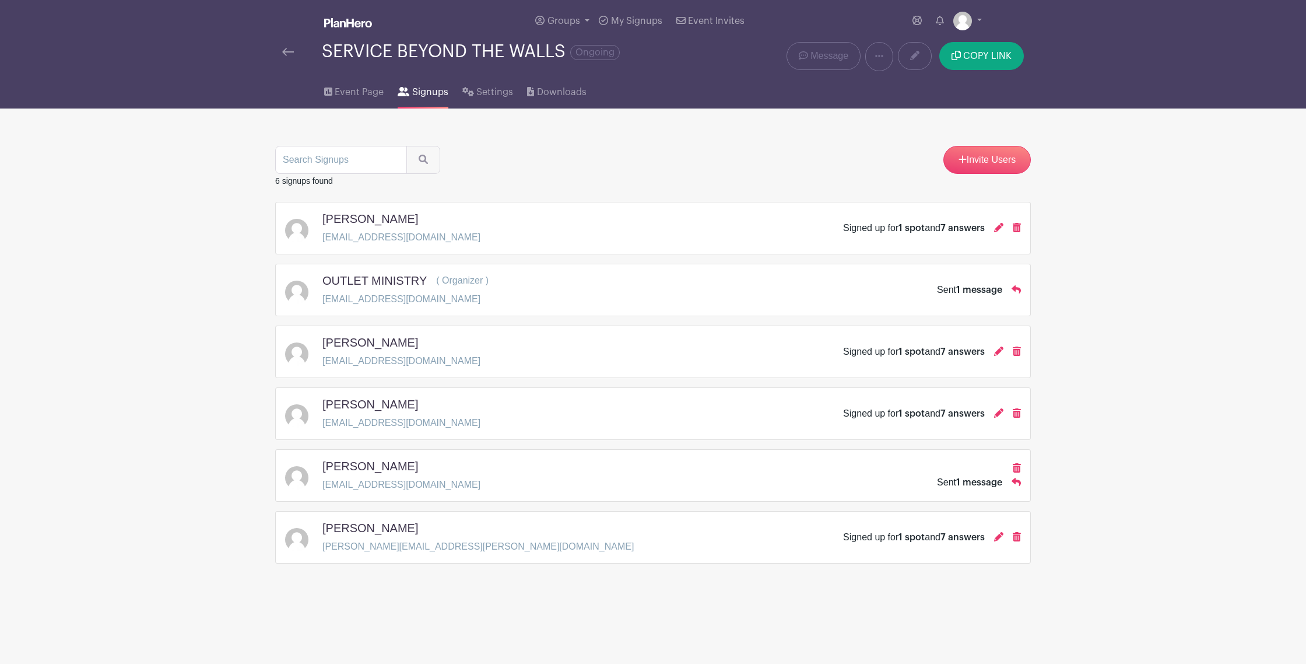
click at [191, 327] on main "Groups All Groups OUTLET's Events My Signups Event Invites My account Logout SE…" at bounding box center [653, 318] width 1306 height 636
click at [347, 97] on span "Event Page" at bounding box center [359, 92] width 49 height 14
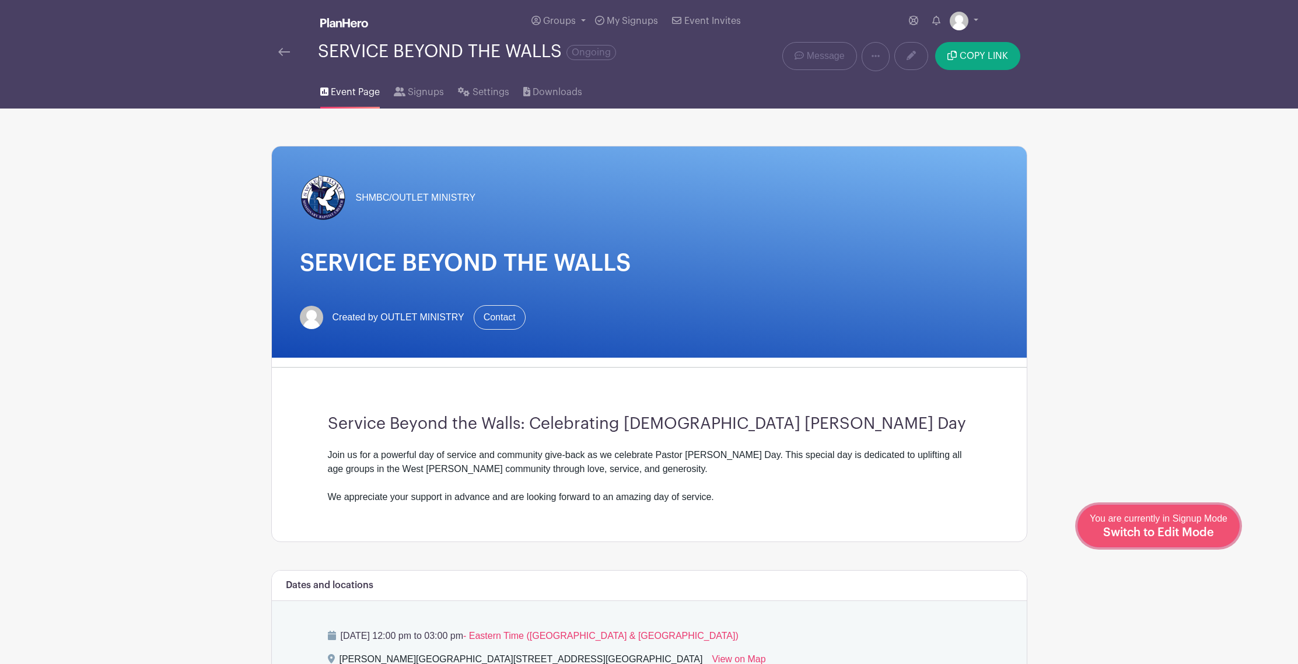
click at [1163, 539] on div "You are currently in Signup Mode Switch to Edit Mode" at bounding box center [1158, 525] width 138 height 29
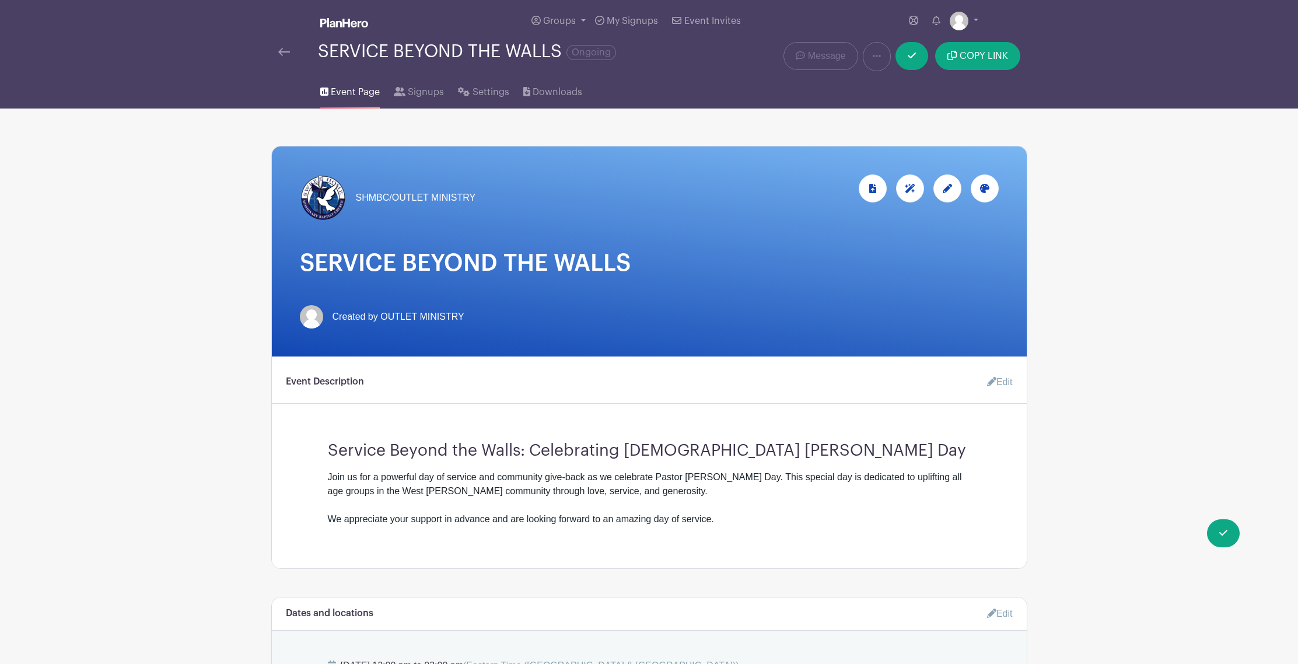
click at [725, 517] on div "Join us for a powerful day of service and community give-back as we celebrate P…" at bounding box center [649, 498] width 643 height 56
click at [992, 378] on icon at bounding box center [991, 381] width 9 height 9
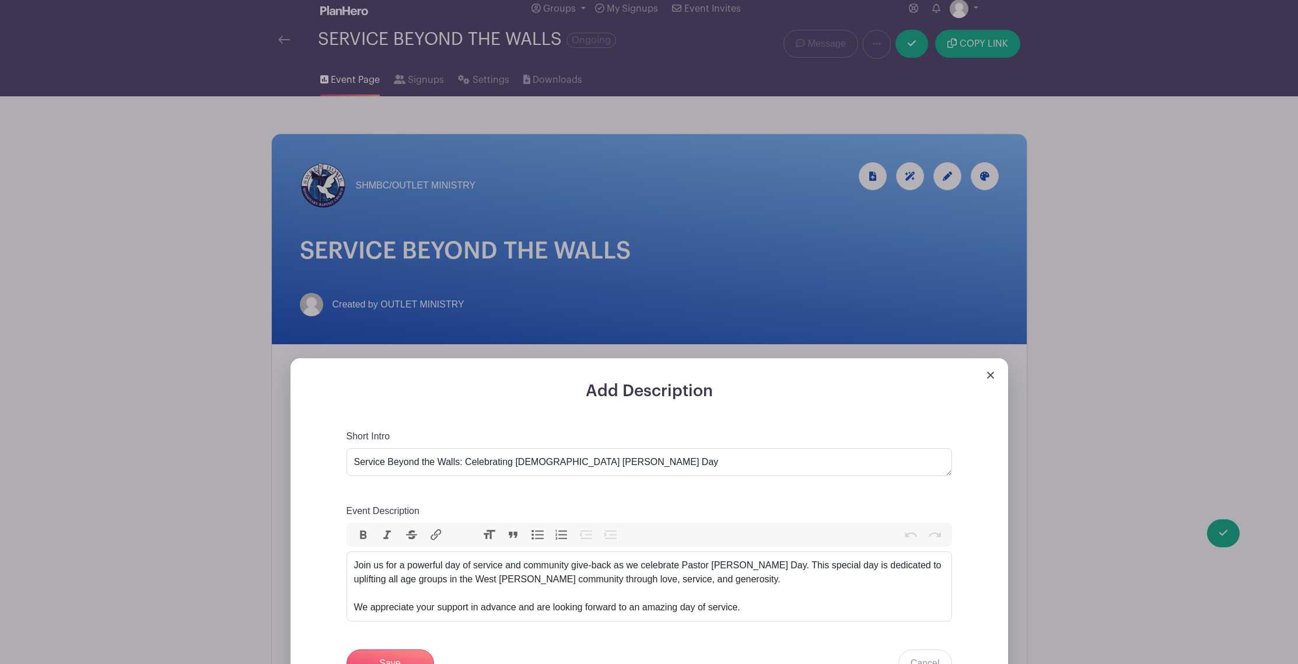
scroll to position [15, 0]
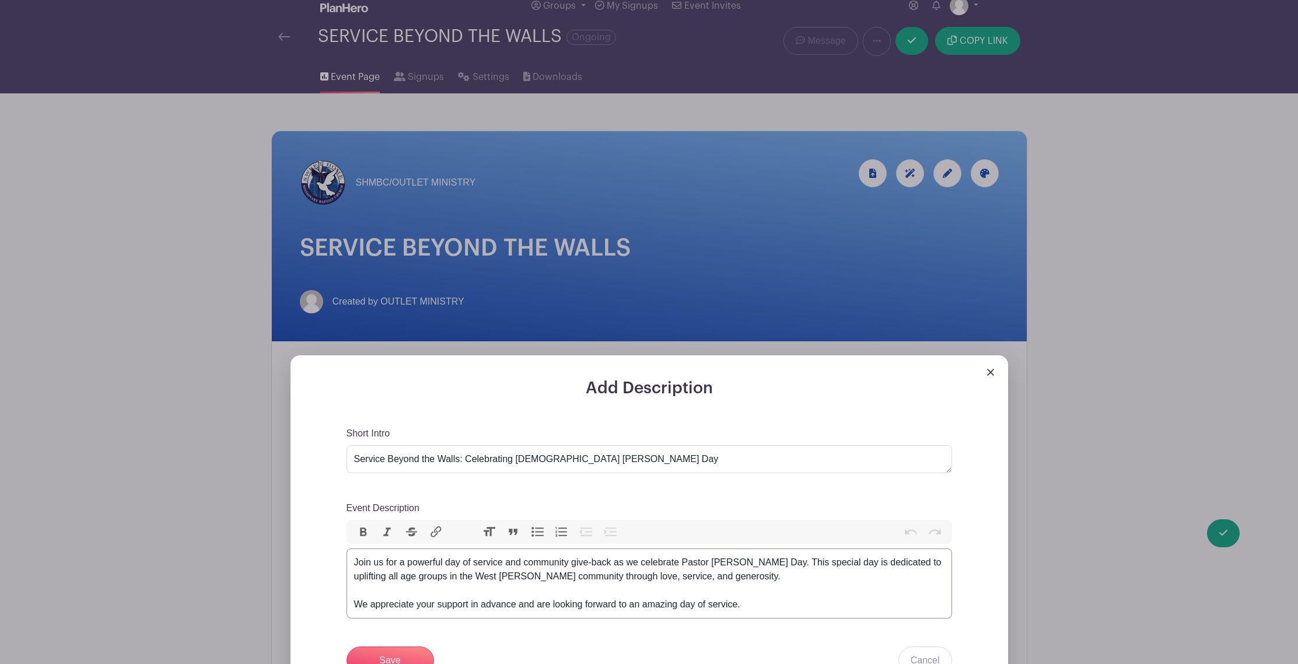
click at [783, 613] on trix-editor "Join us for a powerful day of service and community give-back as we celebrate P…" at bounding box center [648, 583] width 605 height 70
drag, startPoint x: 470, startPoint y: 633, endPoint x: 341, endPoint y: 630, distance: 128.9
click at [344, 634] on div "Add Description Short Intro Service Beyond the Walls: Celebrating [DEMOGRAPHIC_…" at bounding box center [648, 606] width 661 height 457
click at [361, 534] on button "Bold" at bounding box center [363, 531] width 24 height 15
click at [439, 632] on div "Join us for a powerful day of service and community give-back as we celebrate P…" at bounding box center [649, 597] width 590 height 84
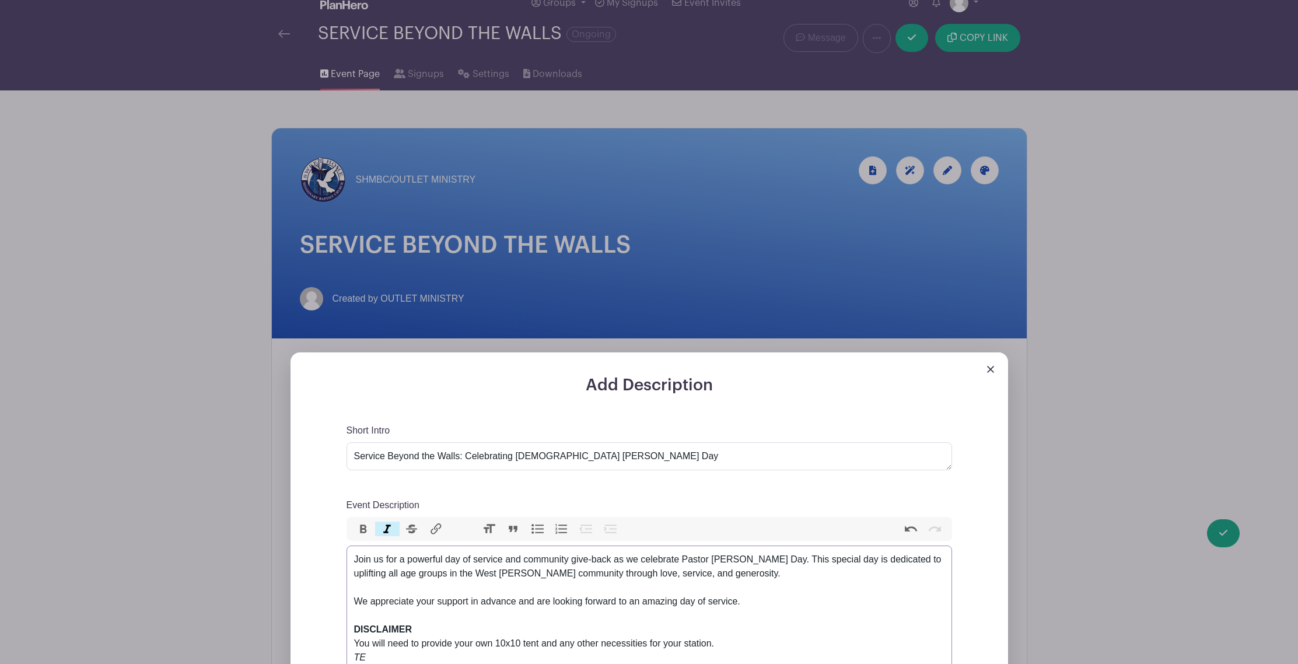
scroll to position [18, 0]
type trix-editor "<div>Join us for a powerful day of service and community give-back as we celebr…"
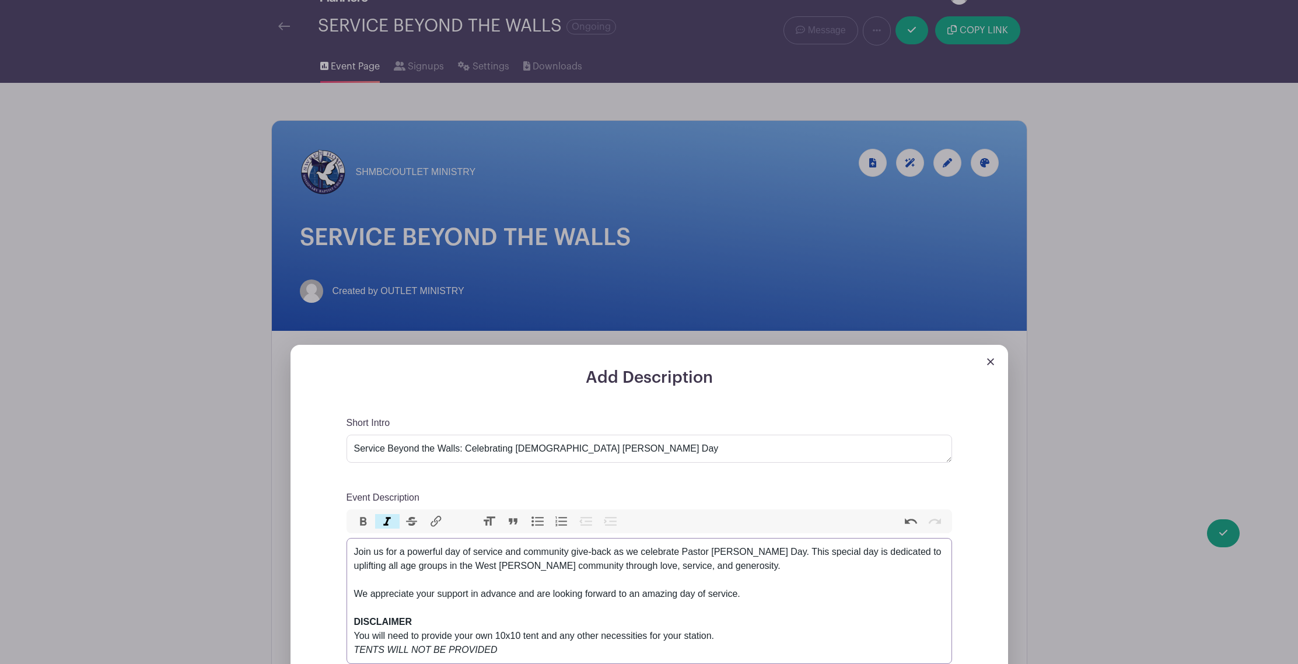
scroll to position [26, 0]
drag, startPoint x: 499, startPoint y: 644, endPoint x: 350, endPoint y: 649, distance: 148.8
click at [350, 649] on trix-editor "Join us for a powerful day of service and community give-back as we celebrate P…" at bounding box center [648, 600] width 605 height 126
click at [368, 521] on button "Bold" at bounding box center [363, 520] width 24 height 15
click at [528, 612] on div "Join us for a powerful day of service and community give-back as we celebrate P…" at bounding box center [649, 600] width 590 height 112
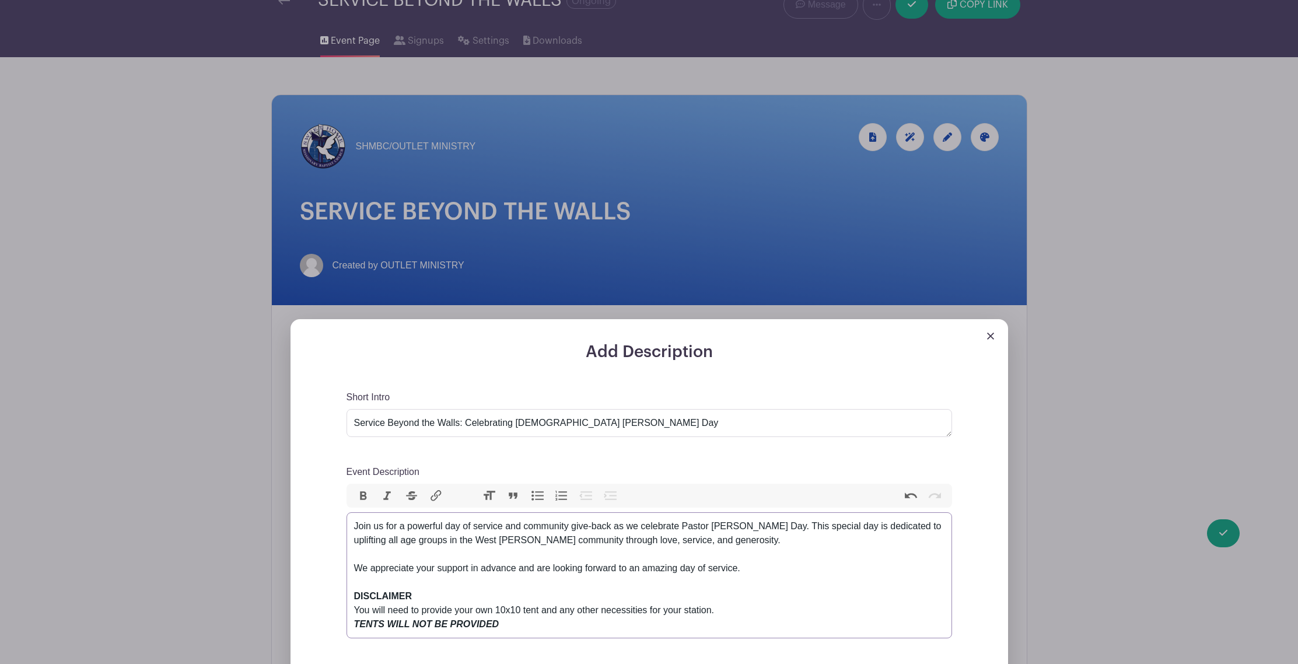
scroll to position [77, 0]
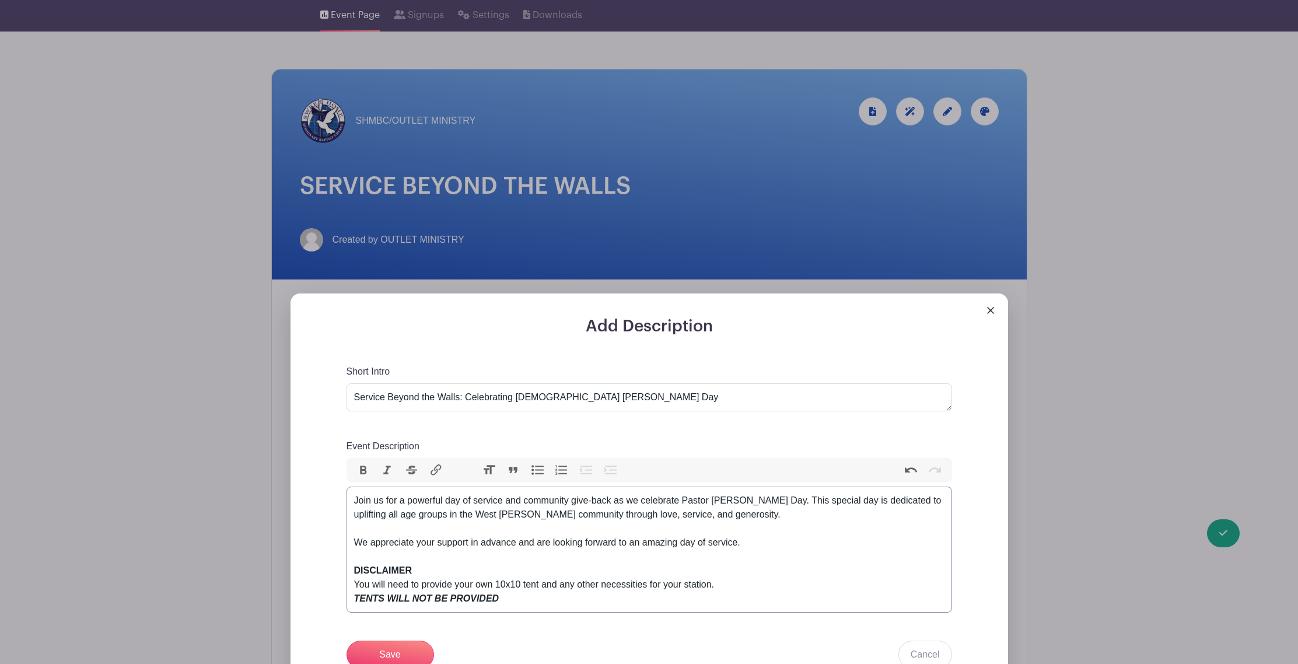
click at [513, 604] on div "Join us for a powerful day of service and community give-back as we celebrate P…" at bounding box center [649, 549] width 590 height 112
drag, startPoint x: 504, startPoint y: 602, endPoint x: 363, endPoint y: 587, distance: 141.9
click at [345, 605] on div "Add Description Short Intro Service Beyond the Walls: Celebrating [DEMOGRAPHIC_…" at bounding box center [648, 559] width 661 height 485
click at [518, 473] on button "Quote" at bounding box center [513, 469] width 24 height 15
click at [546, 590] on div "Join us for a powerful day of service and community give-back as we celebrate P…" at bounding box center [649, 542] width 590 height 98
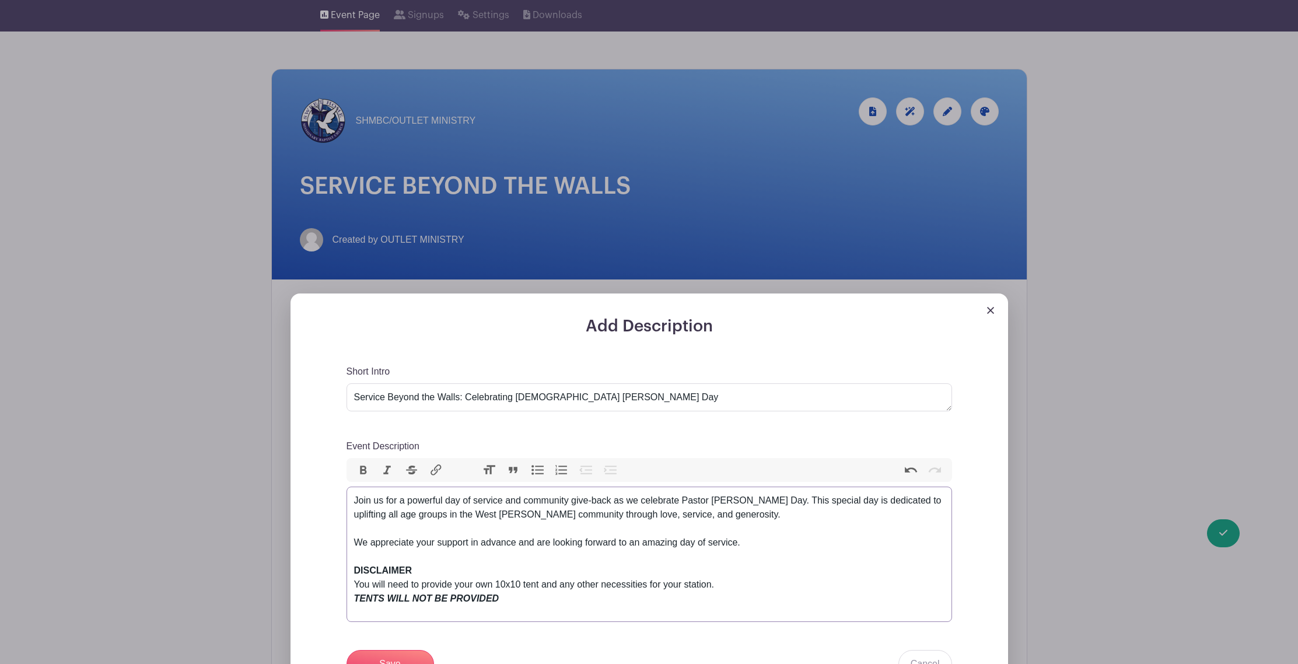
click at [448, 611] on trix-editor "Join us for a powerful day of service and community give-back as we celebrate P…" at bounding box center [648, 553] width 605 height 135
click at [436, 619] on trix-editor "Join us for a powerful day of service and community give-back as we celebrate P…" at bounding box center [648, 553] width 605 height 135
click at [355, 602] on em "TENTS WILL NOT BE PROVIDED" at bounding box center [426, 598] width 145 height 10
click at [513, 474] on button "Quote" at bounding box center [513, 469] width 24 height 15
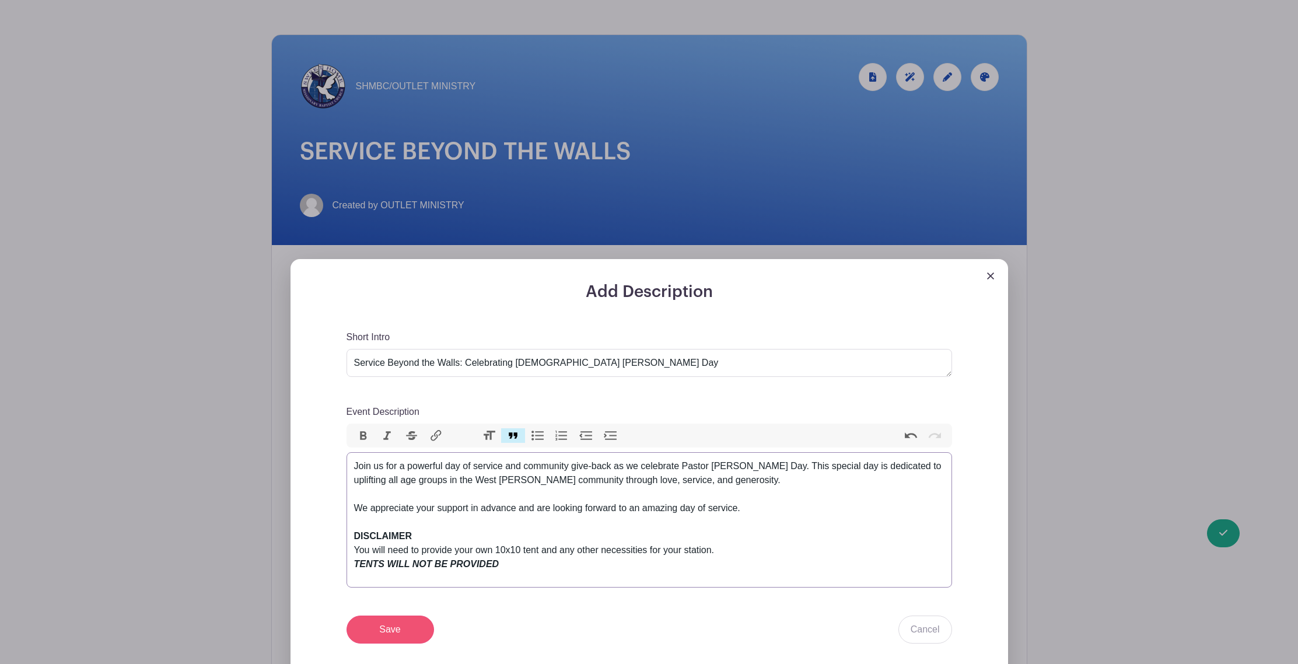
scroll to position [115, 0]
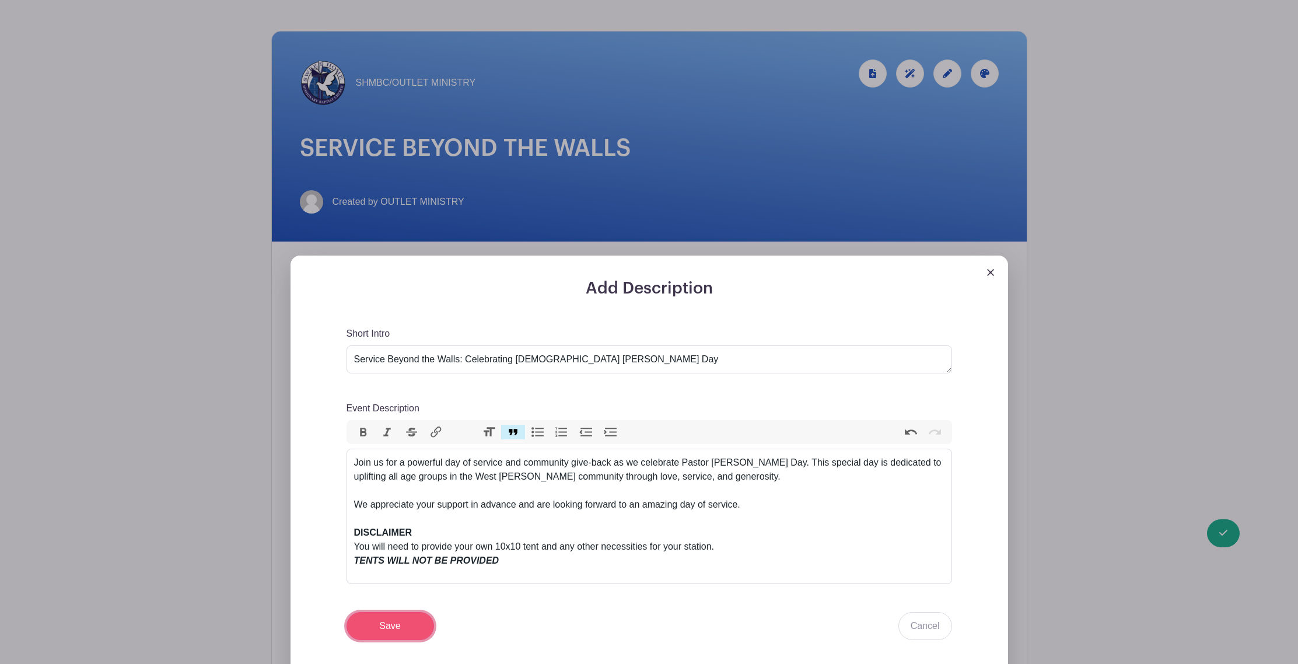
click at [384, 637] on input "Save" at bounding box center [389, 626] width 87 height 28
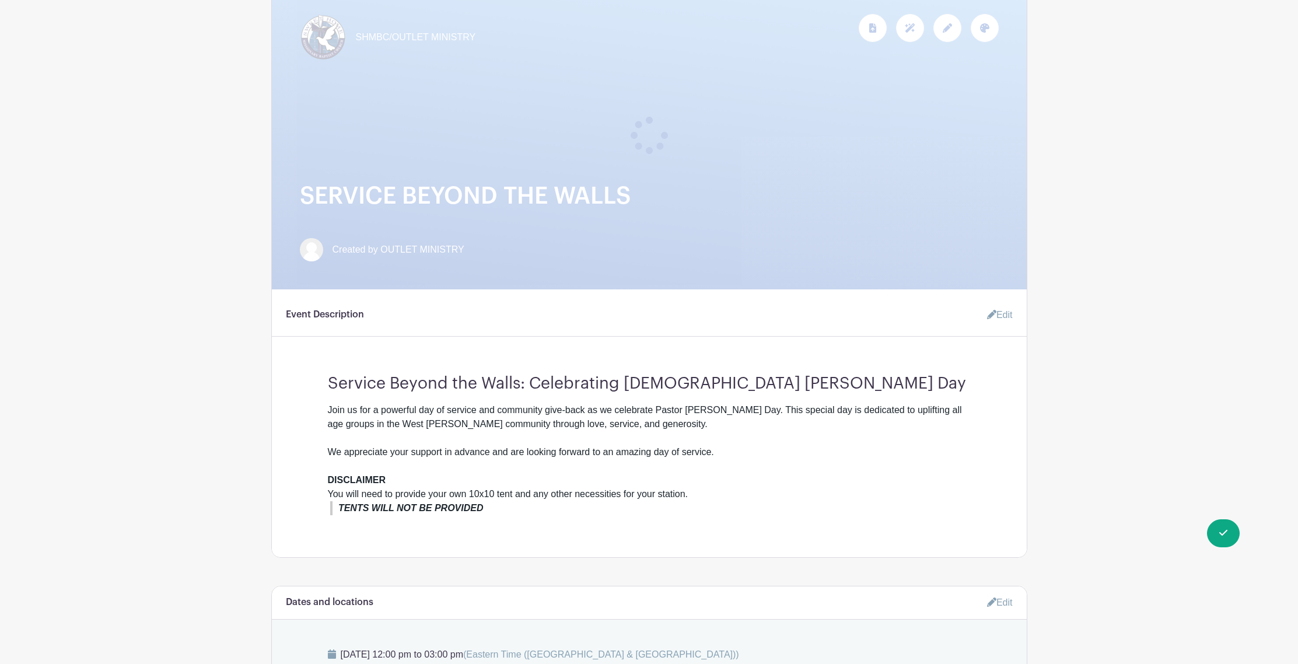
scroll to position [192, 0]
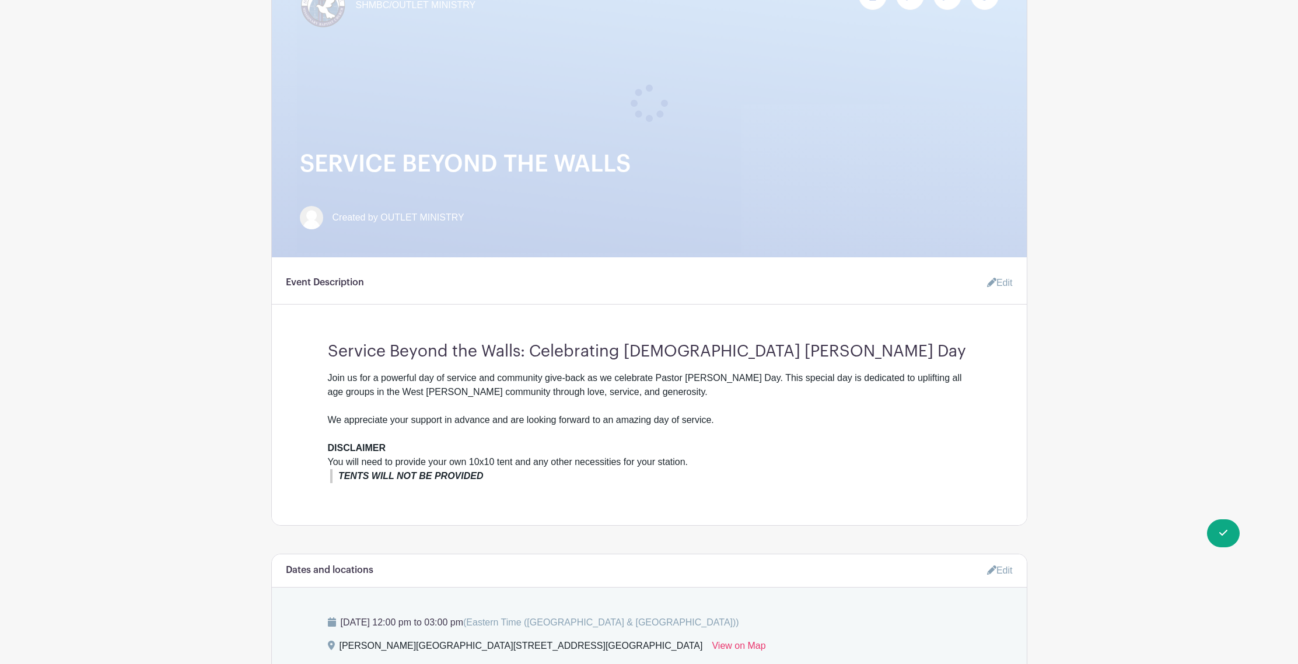
click at [993, 285] on link "Edit" at bounding box center [994, 282] width 35 height 23
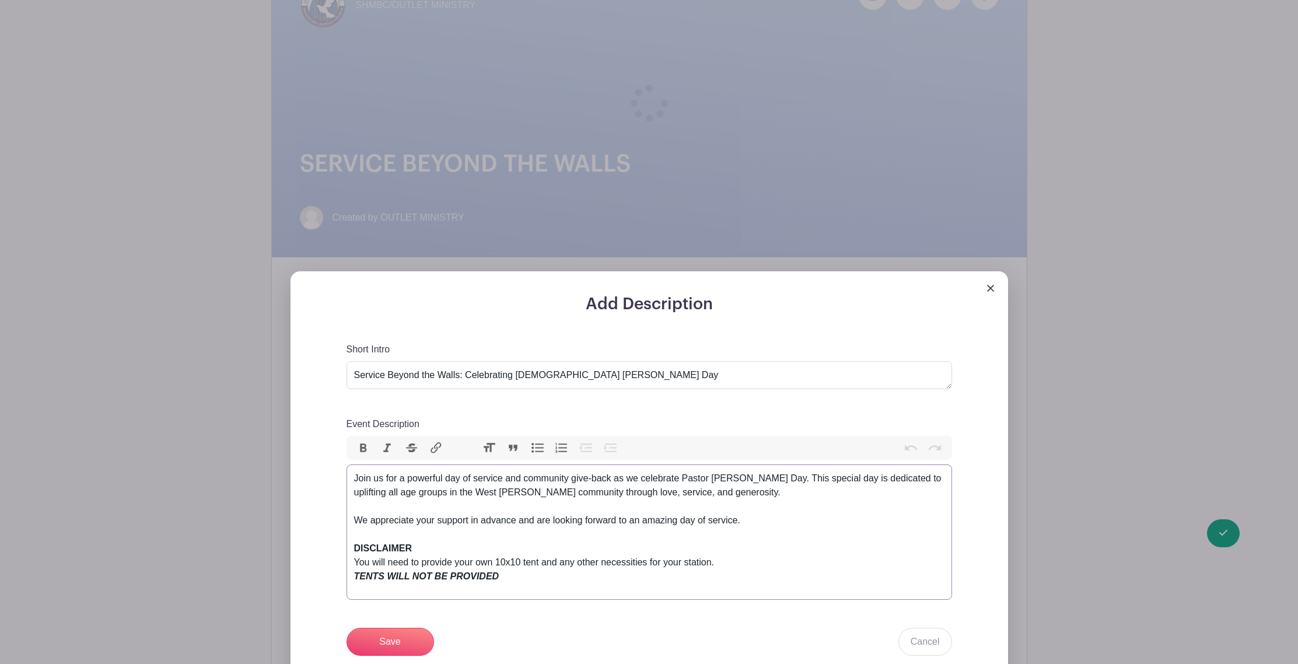
click at [774, 525] on div "Join us for a powerful day of service and community give-back as we celebrate P…" at bounding box center [649, 520] width 590 height 98
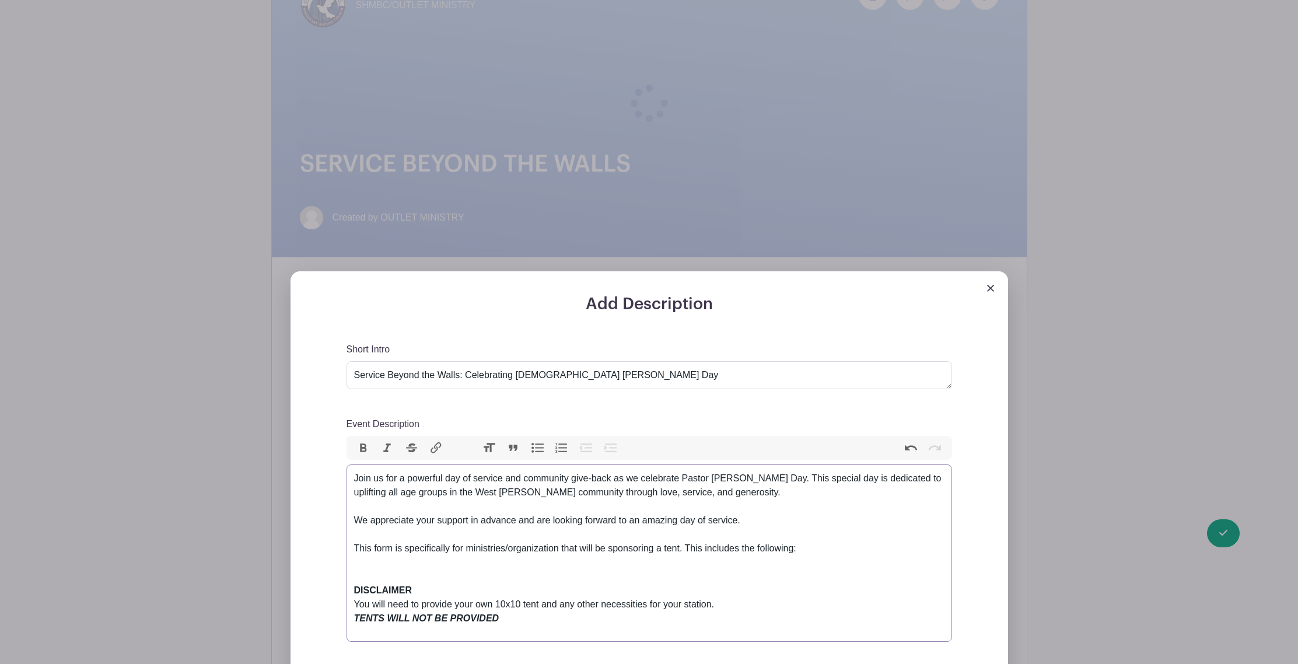
click at [533, 453] on button "Bullets" at bounding box center [537, 447] width 24 height 15
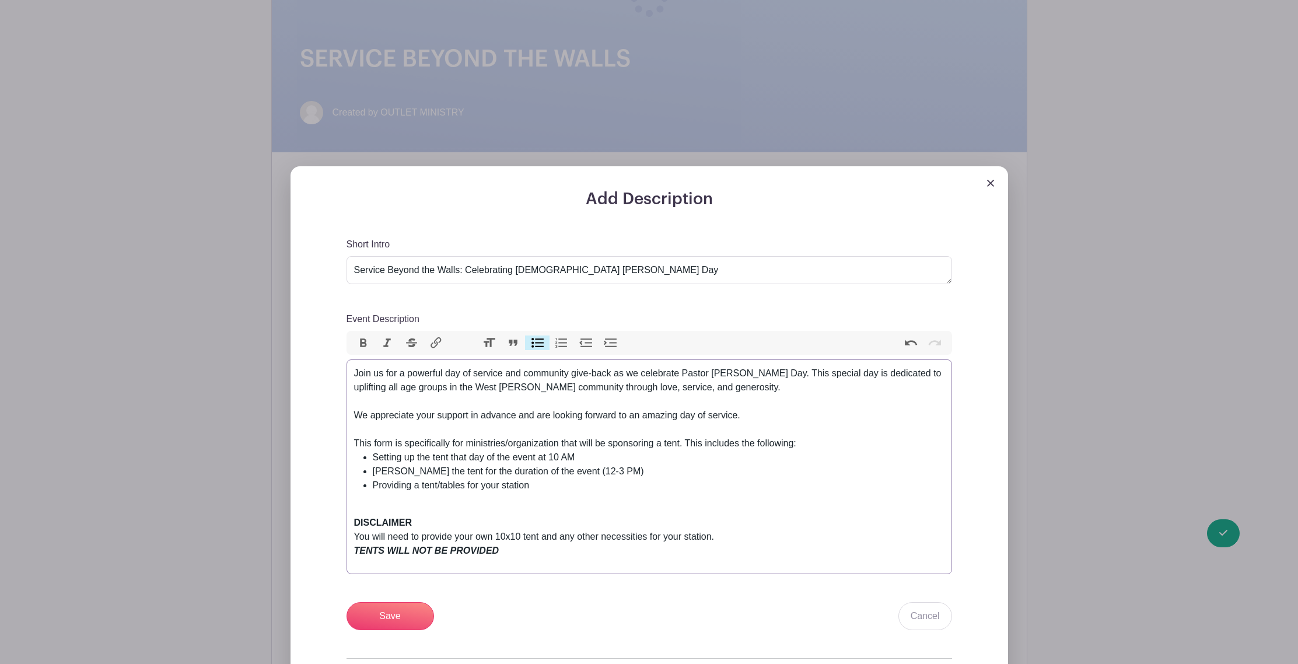
scroll to position [297, 0]
click at [388, 549] on em "TENTS WILL NOT BE PROVIDED" at bounding box center [426, 550] width 145 height 10
drag, startPoint x: 449, startPoint y: 548, endPoint x: 491, endPoint y: 549, distance: 42.0
click at [492, 549] on em "TENTS AND TABLES WILL NOT BE PROVIDED" at bounding box center [457, 550] width 206 height 10
click at [413, 342] on button "Strikethrough" at bounding box center [411, 342] width 24 height 15
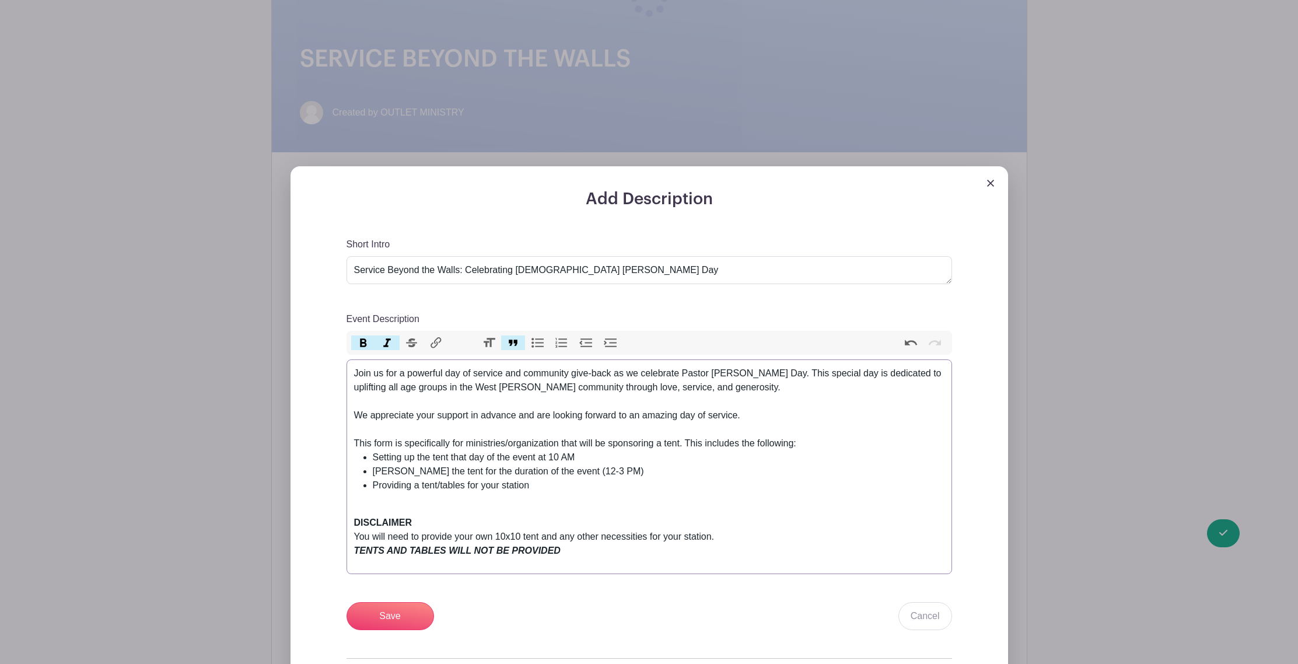
click at [413, 342] on button "Strikethrough" at bounding box center [411, 342] width 24 height 15
click at [484, 344] on button "Heading" at bounding box center [488, 342] width 24 height 15
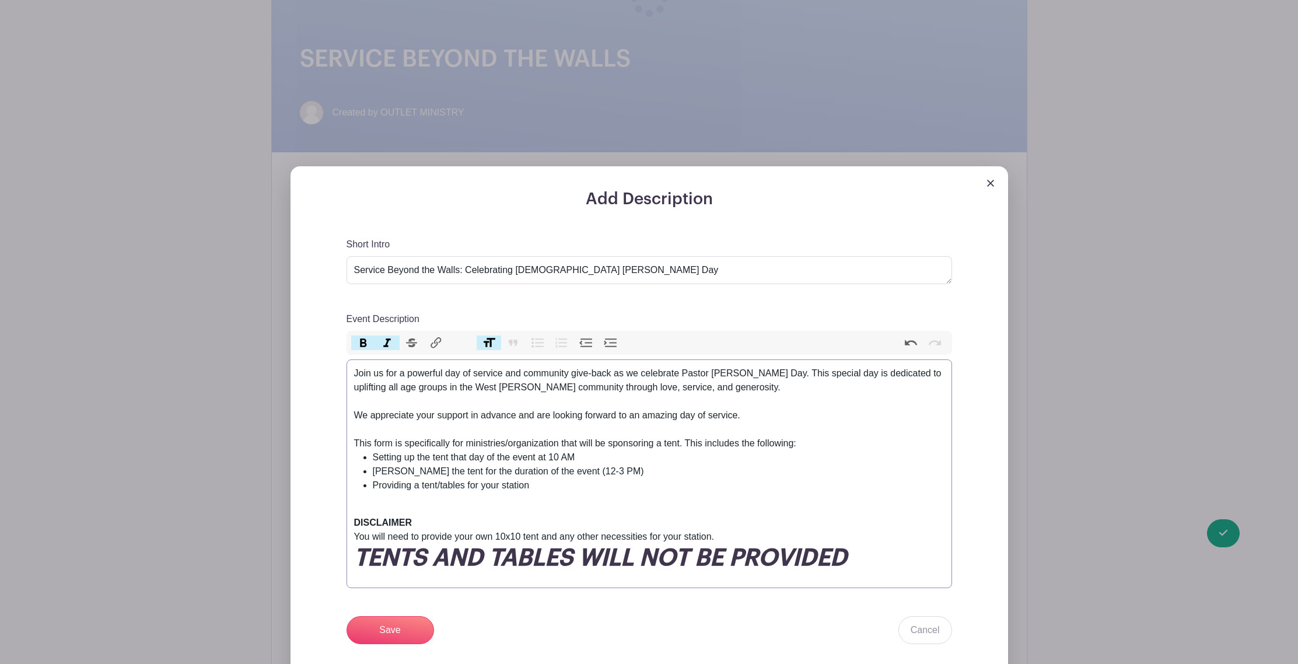
click at [484, 344] on button "Heading" at bounding box center [488, 342] width 24 height 15
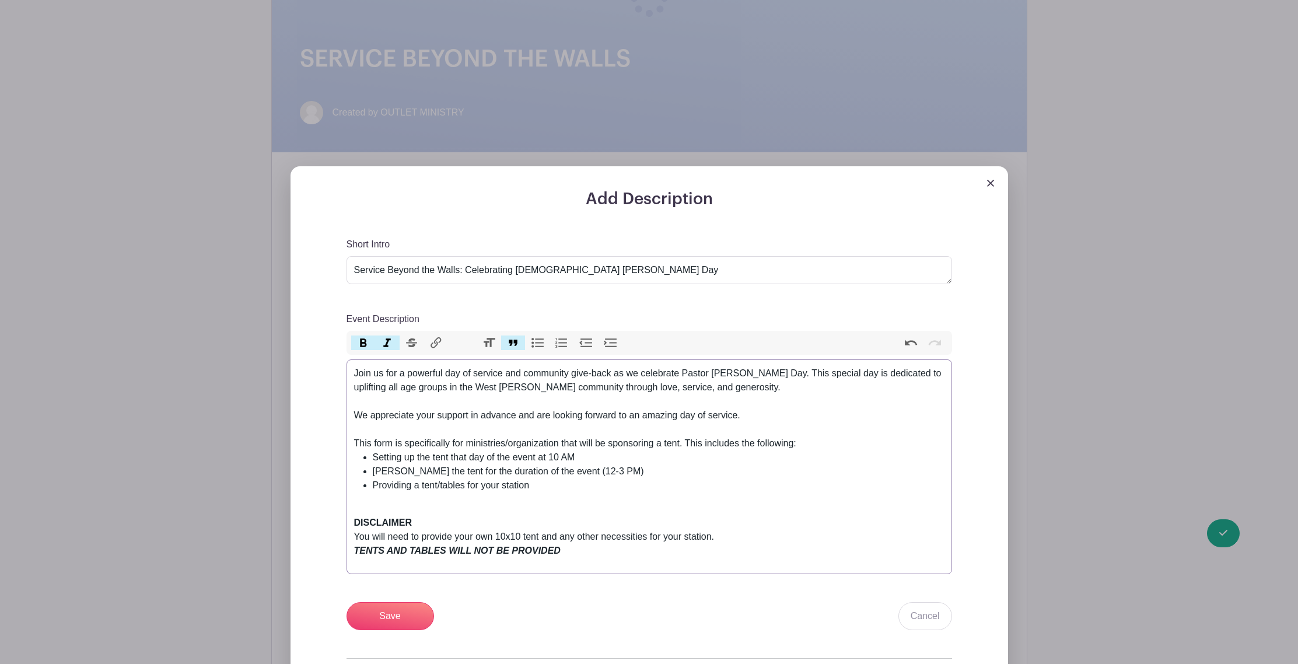
click at [484, 344] on button "Heading" at bounding box center [488, 342] width 24 height 15
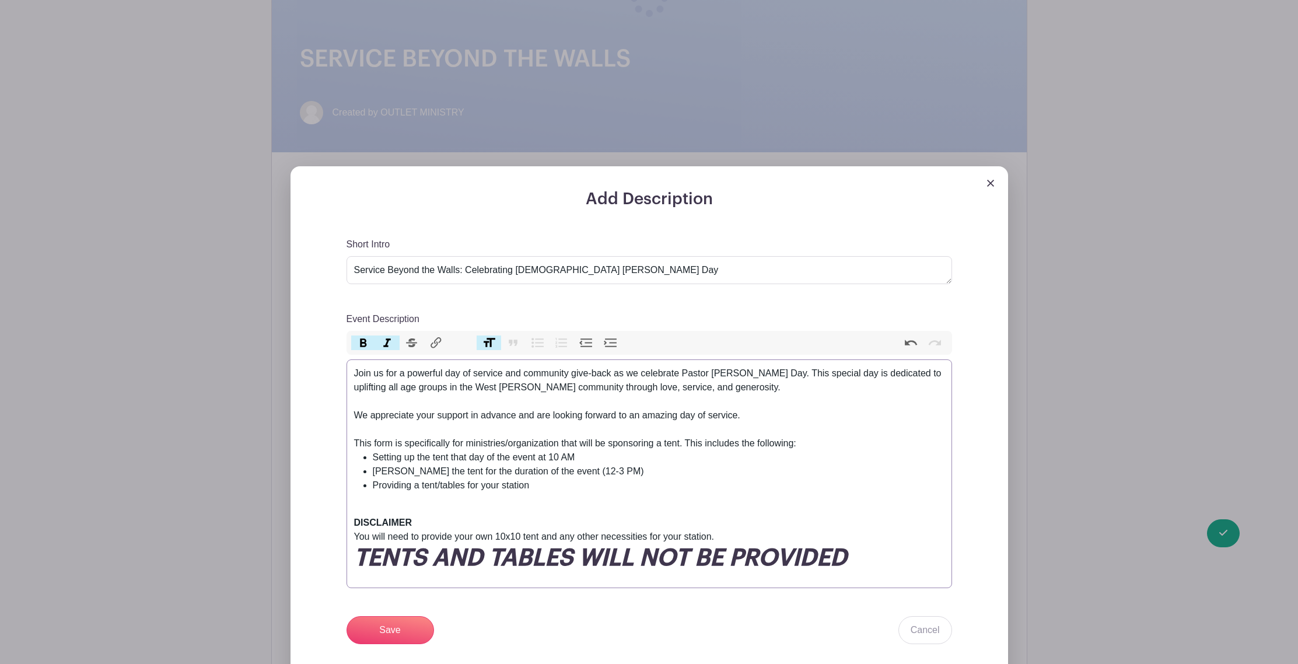
click at [484, 344] on button "Heading" at bounding box center [488, 342] width 24 height 15
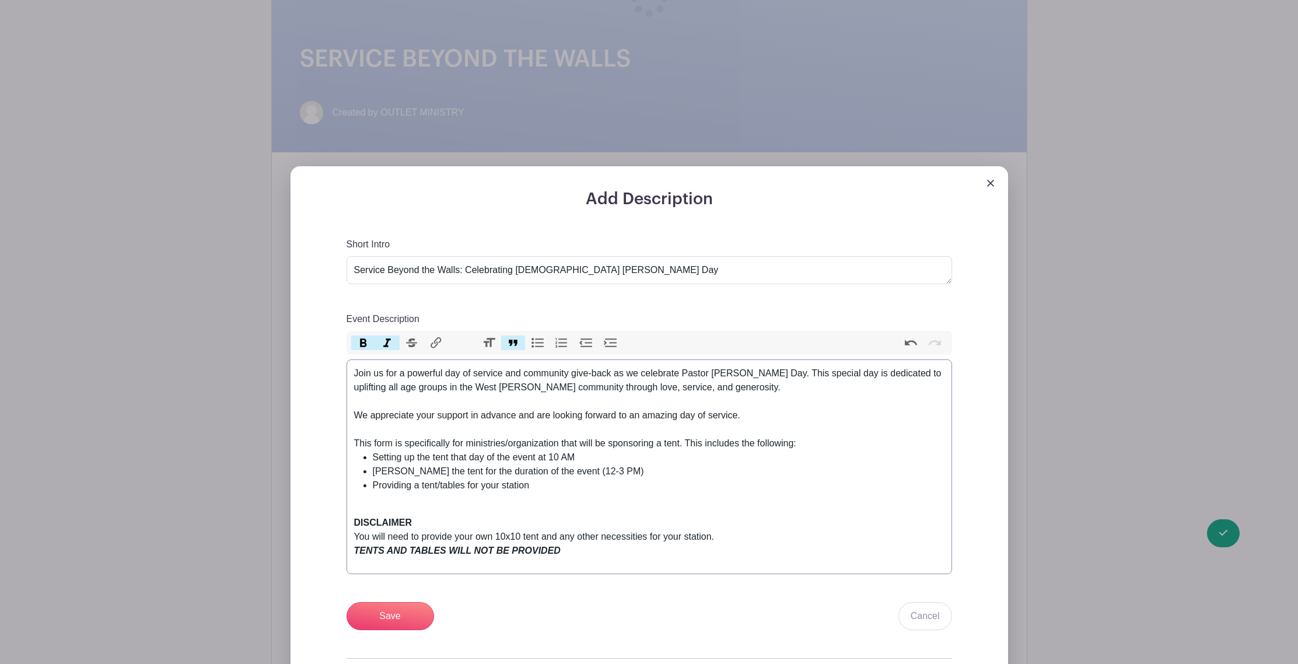
click at [589, 548] on blockquote "TENTS AND TABLES WILL NOT BE PROVIDED" at bounding box center [649, 551] width 590 height 14
click at [627, 550] on blockquote "TENTS AND TABLES WILL NOT BE PROVIDED" at bounding box center [649, 551] width 590 height 14
click at [428, 505] on div "DISCLAIMER You will need to provide your own 10x10 tent and any other necessiti…" at bounding box center [649, 523] width 590 height 42
click at [552, 486] on li "Providing a tent/tables for your station" at bounding box center [659, 485] width 572 height 14
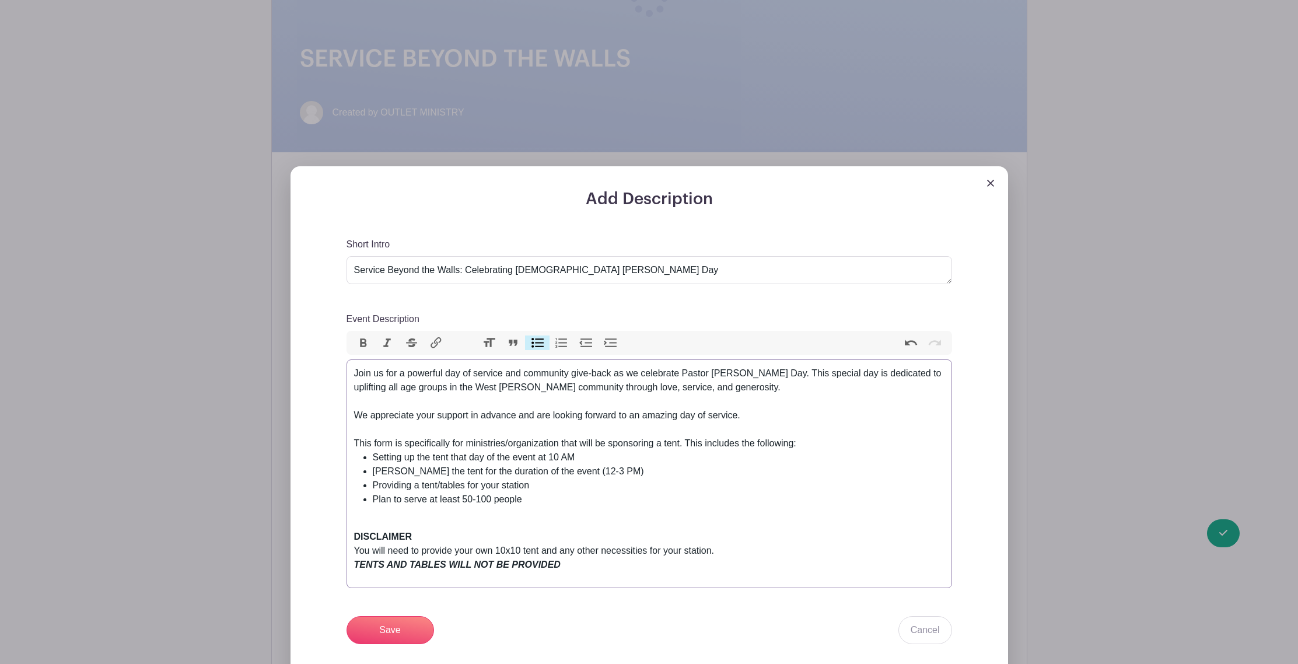
click at [388, 523] on div "DISCLAIMER You will need to provide your own 10x10 tent and any other necessiti…" at bounding box center [649, 537] width 590 height 42
type trix-editor "<div>Join us for a powerful day of service and community give-back as we celebr…"
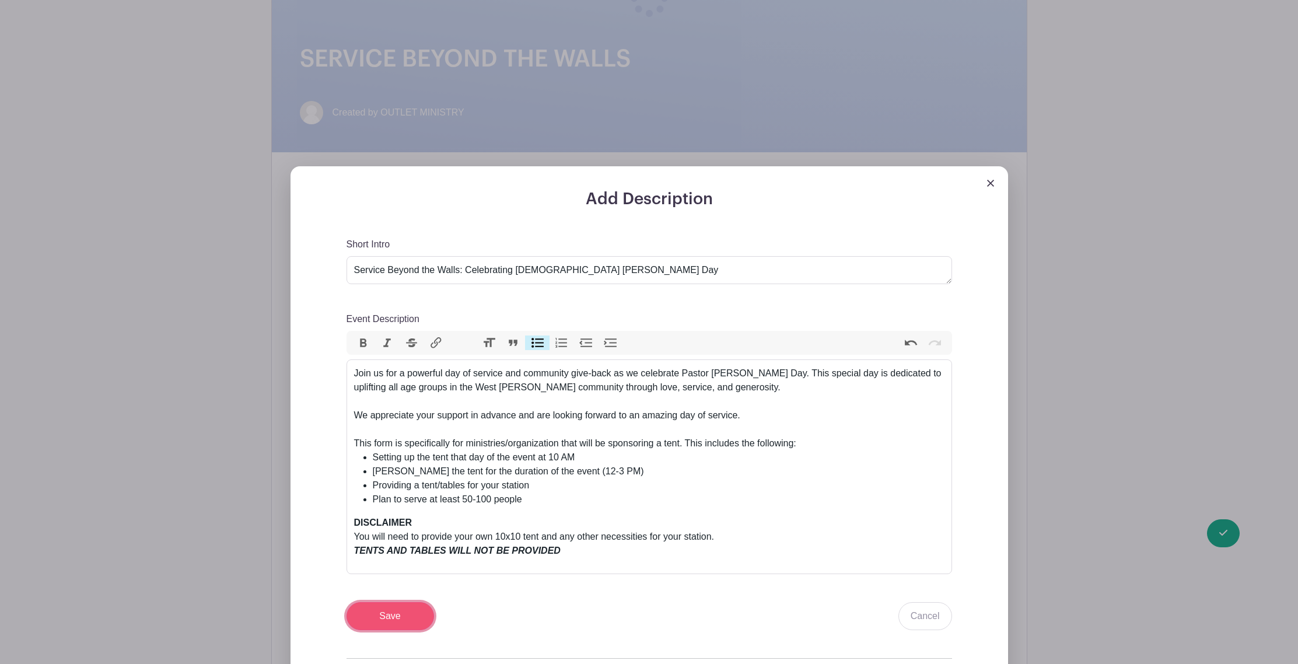
click at [377, 625] on input "Save" at bounding box center [389, 616] width 87 height 28
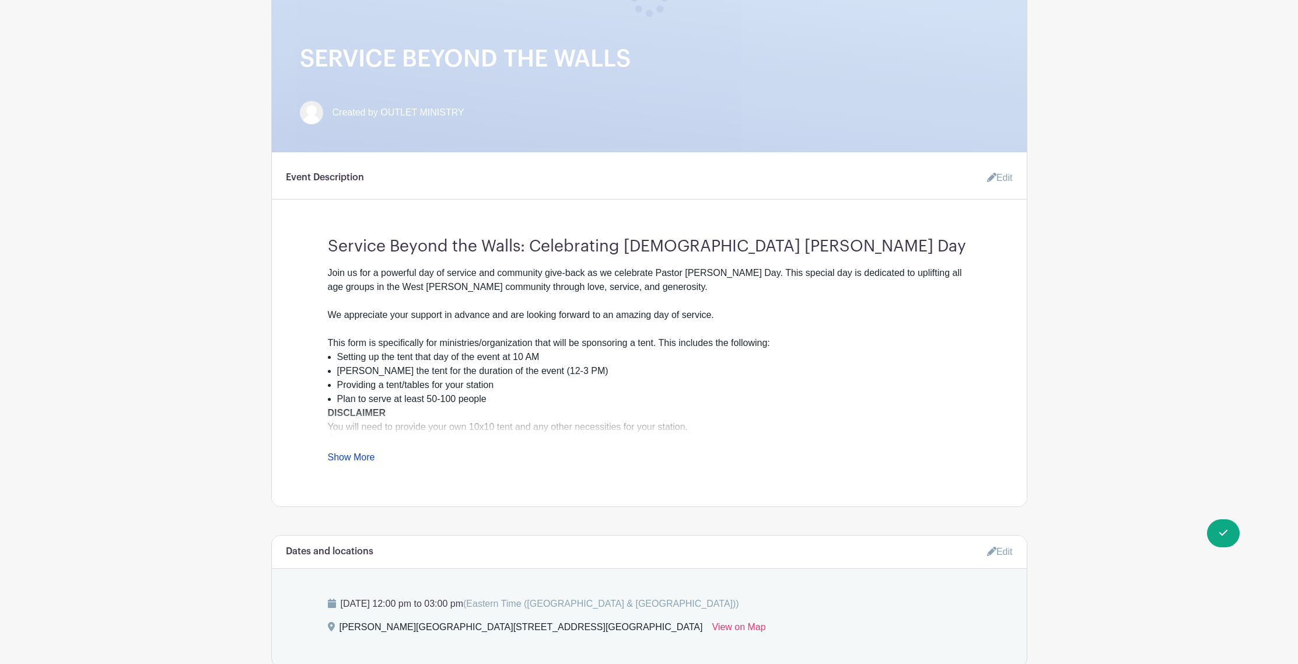
click at [378, 456] on div "Join us for a powerful day of service and community give-back as we celebrate P…" at bounding box center [649, 365] width 643 height 198
click at [367, 457] on link "Show More" at bounding box center [351, 459] width 47 height 15
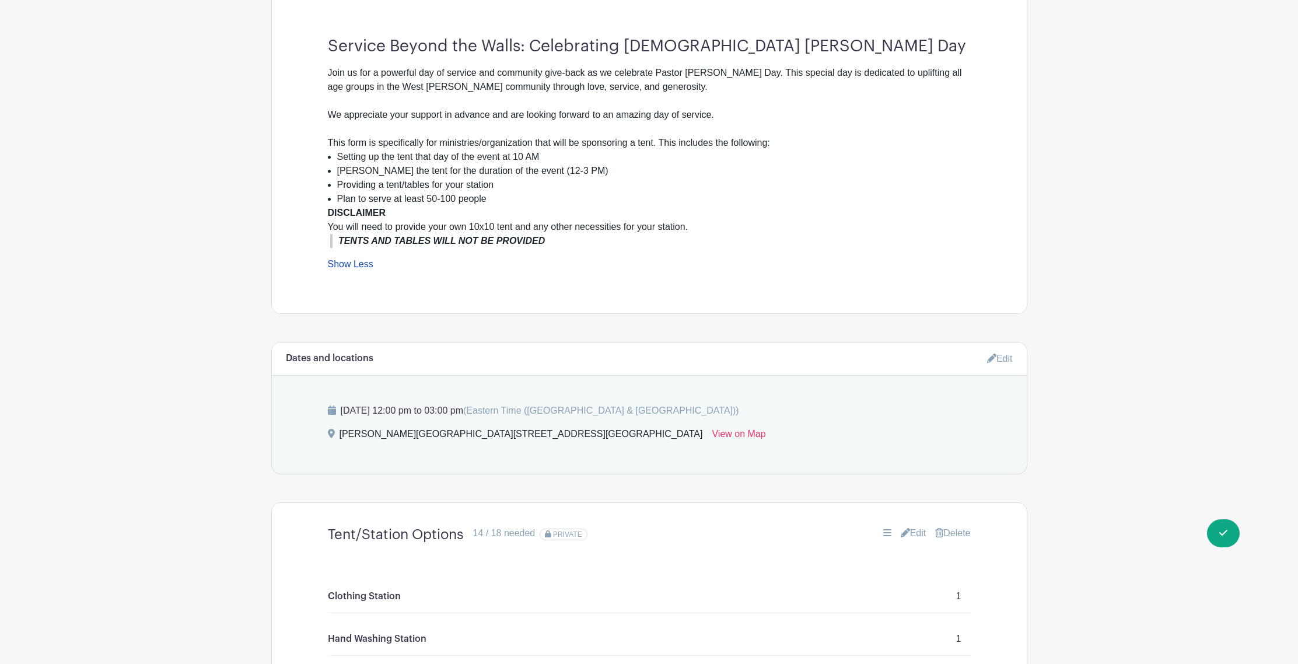
scroll to position [0, 0]
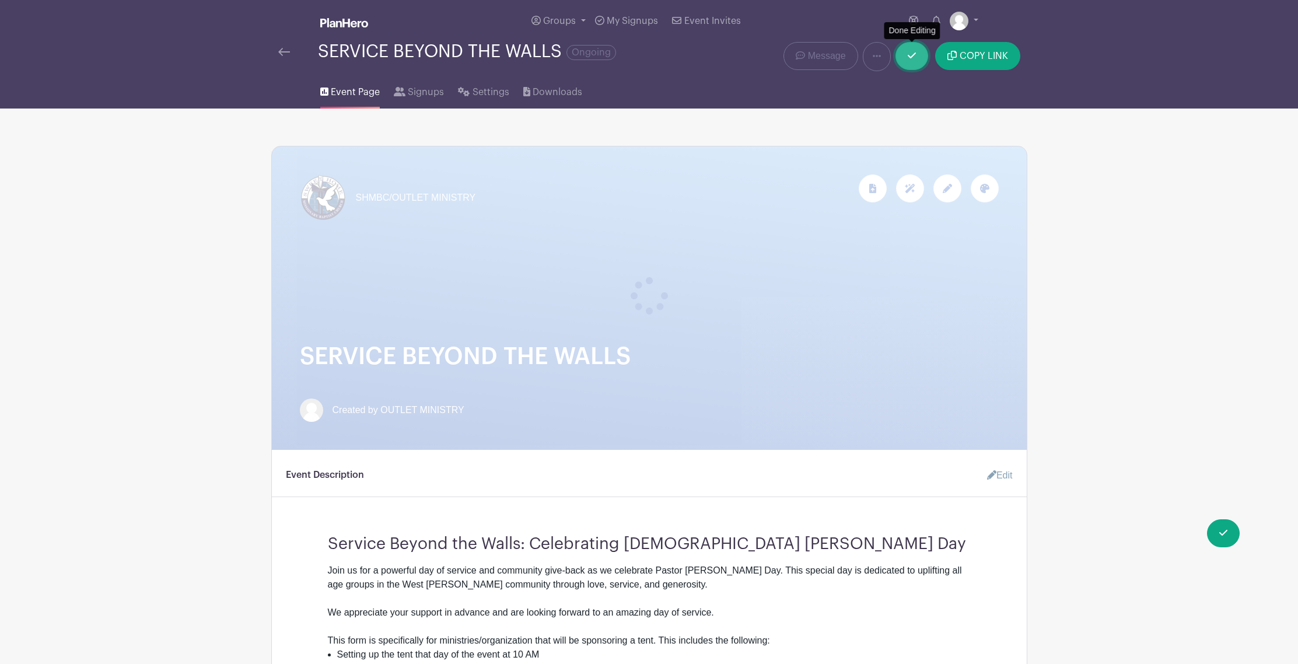
click at [901, 66] on link at bounding box center [911, 56] width 33 height 28
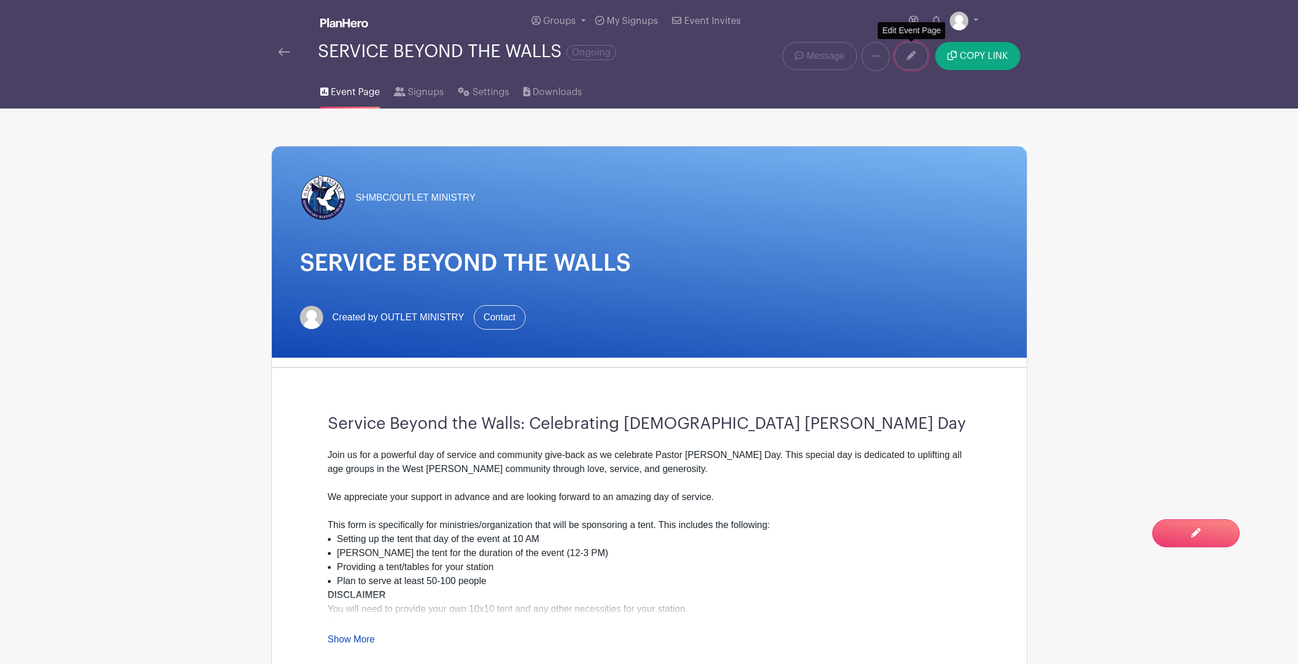
click at [908, 50] on link at bounding box center [911, 56] width 34 height 28
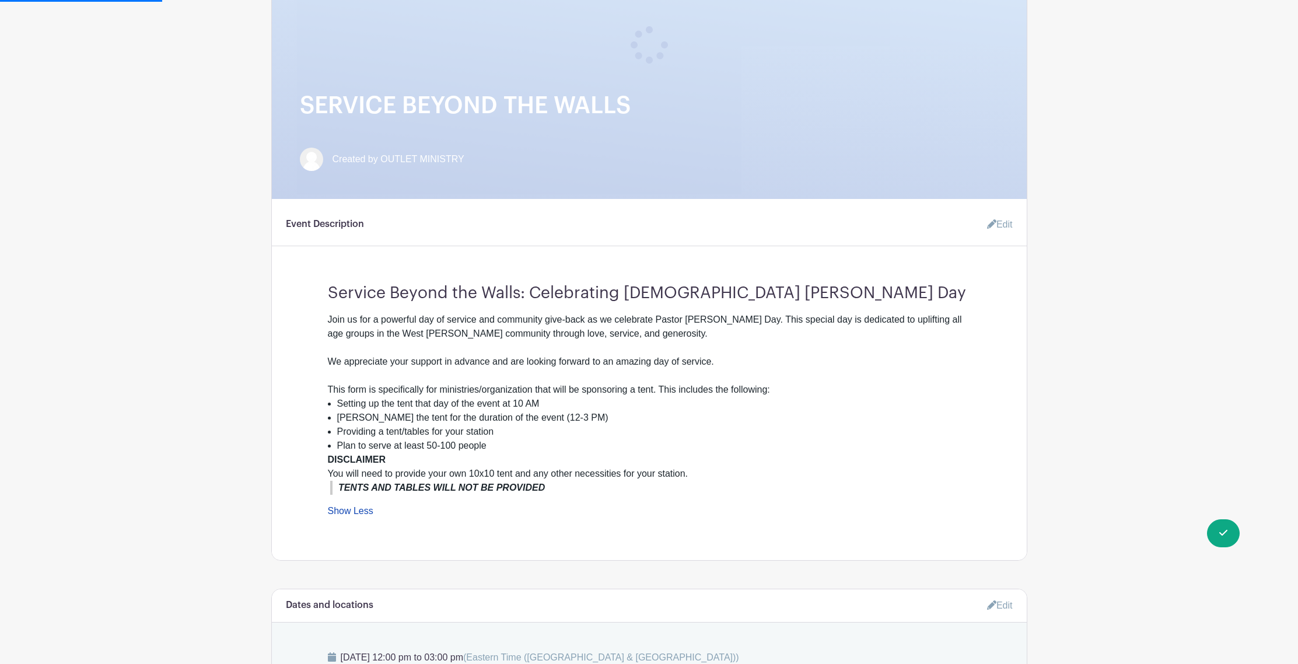
scroll to position [469, 0]
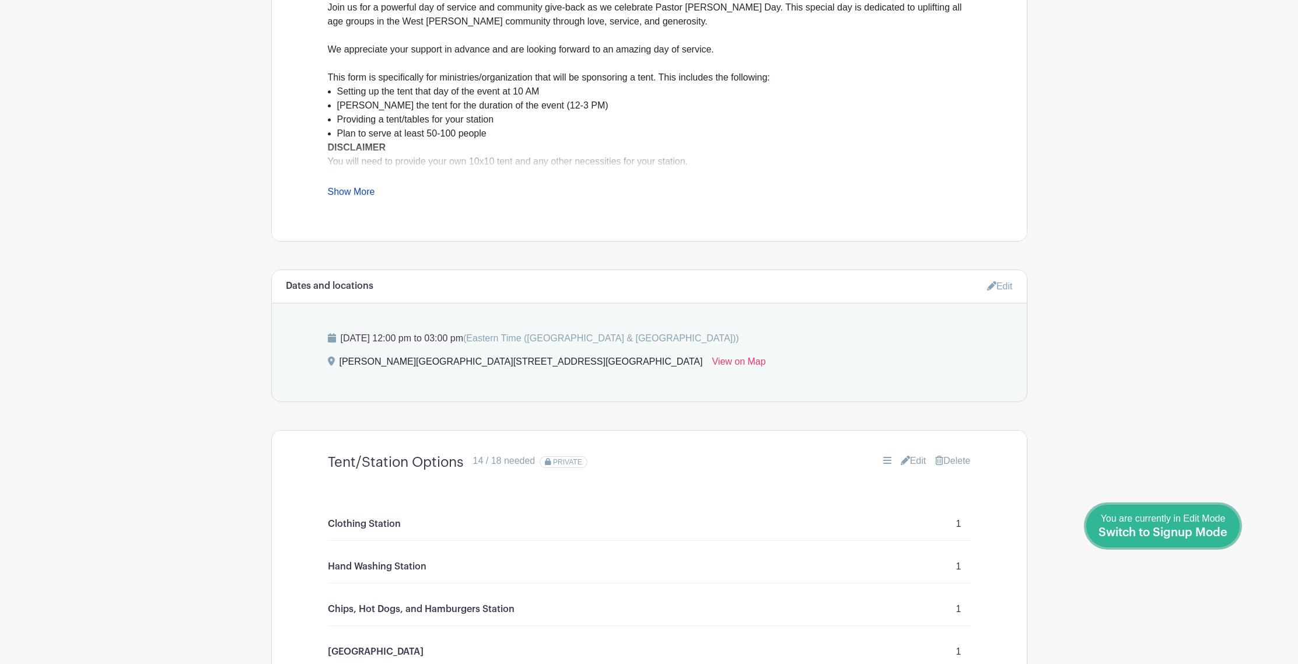
click at [1222, 528] on span "Switch to Signup Mode" at bounding box center [1162, 533] width 129 height 12
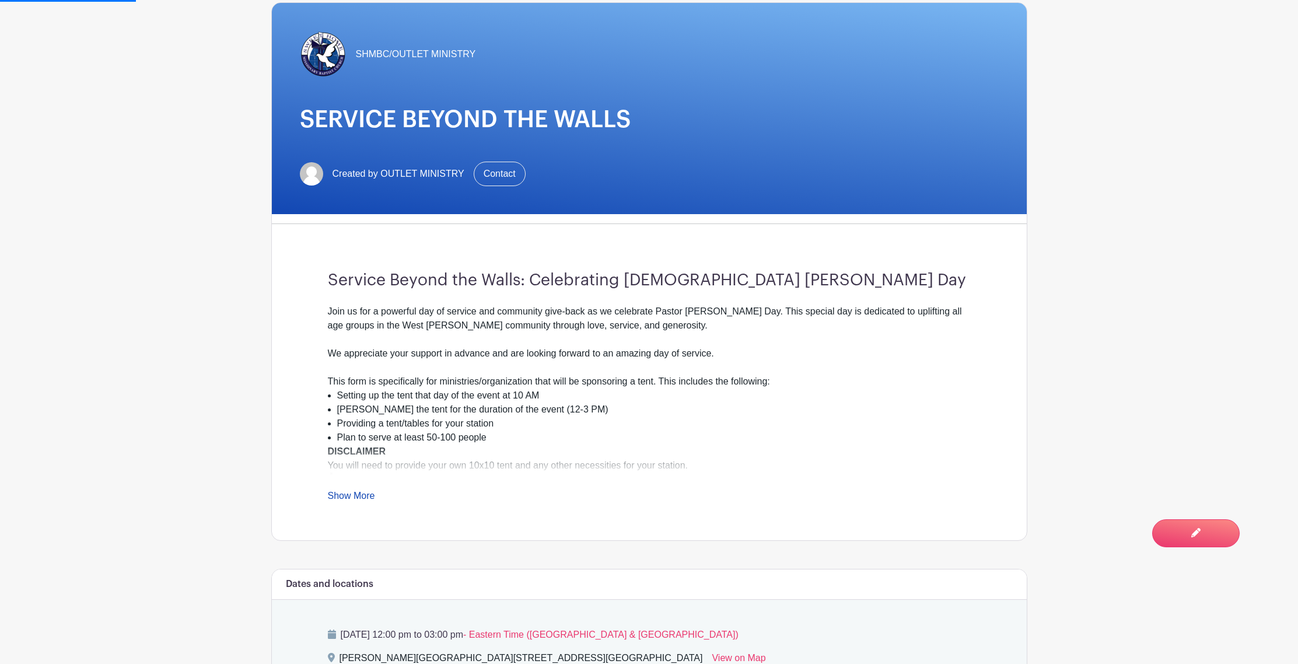
scroll to position [480, 0]
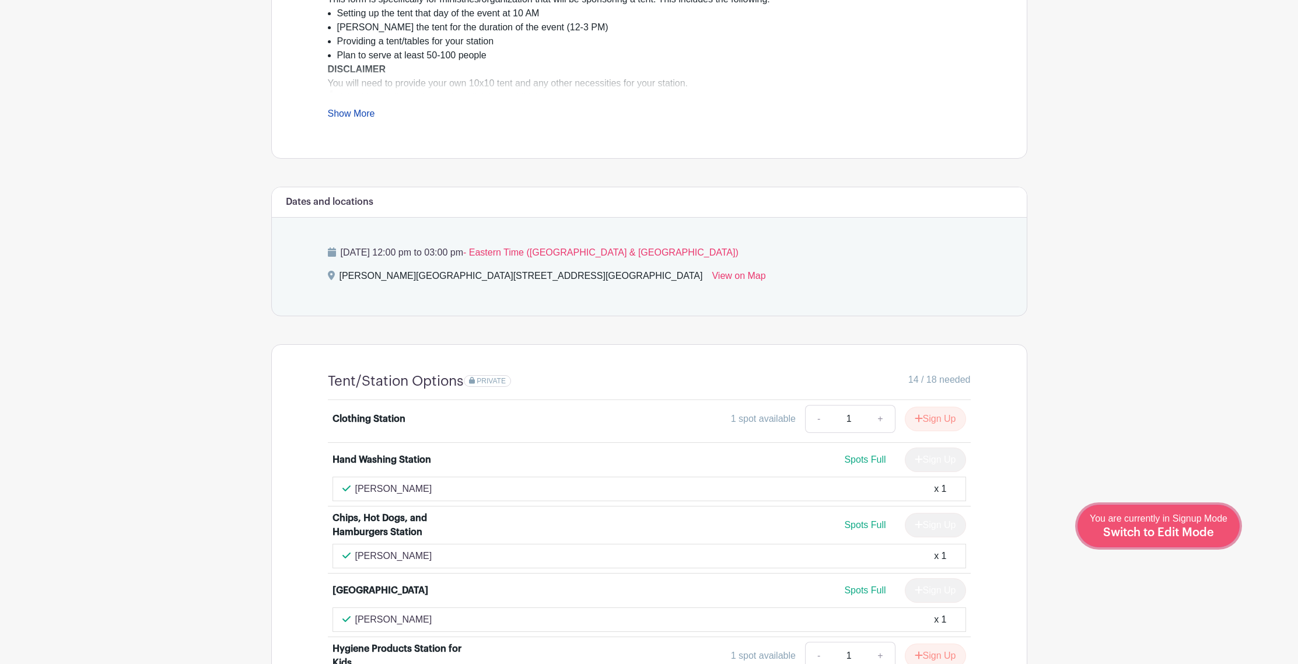
click at [1162, 535] on span "Switch to Edit Mode" at bounding box center [1158, 533] width 111 height 12
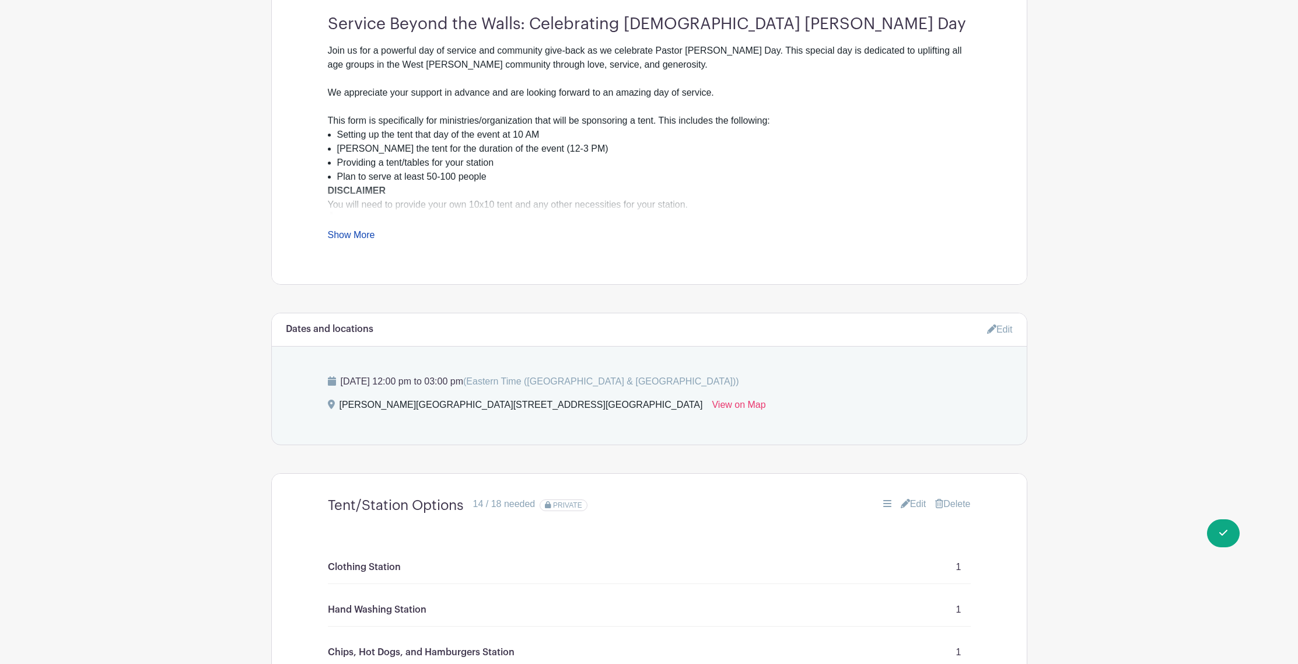
scroll to position [453, 0]
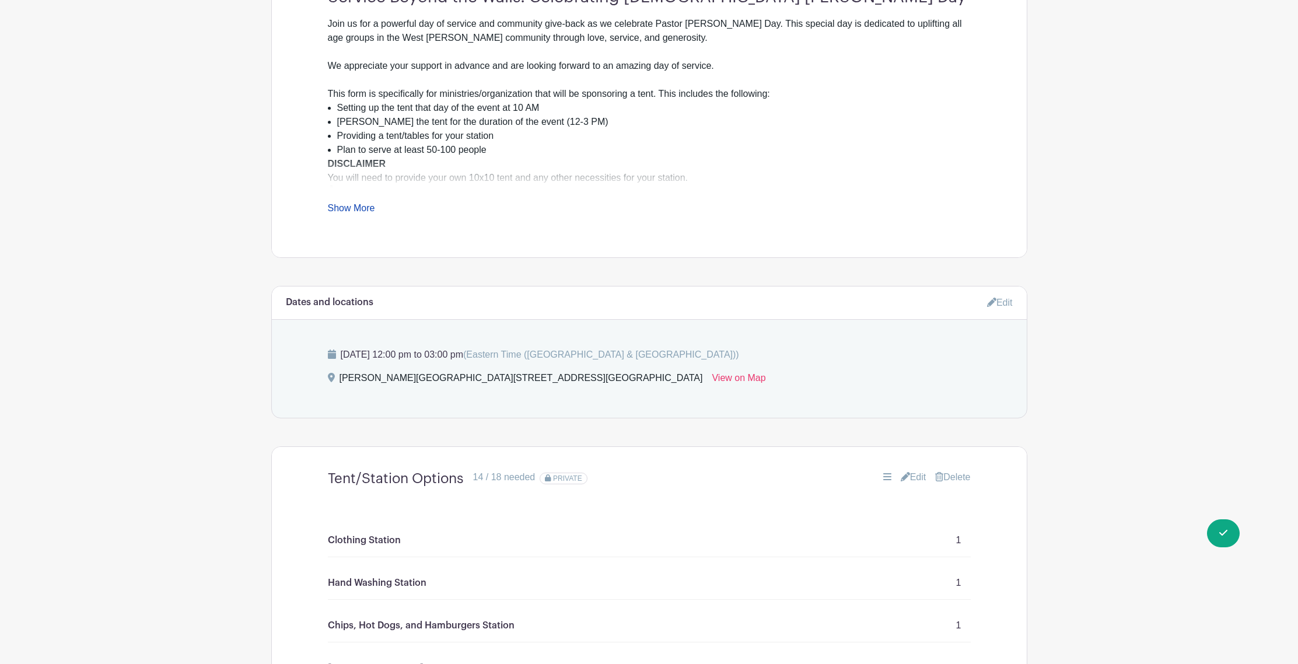
click at [914, 476] on link "Edit" at bounding box center [913, 477] width 26 height 14
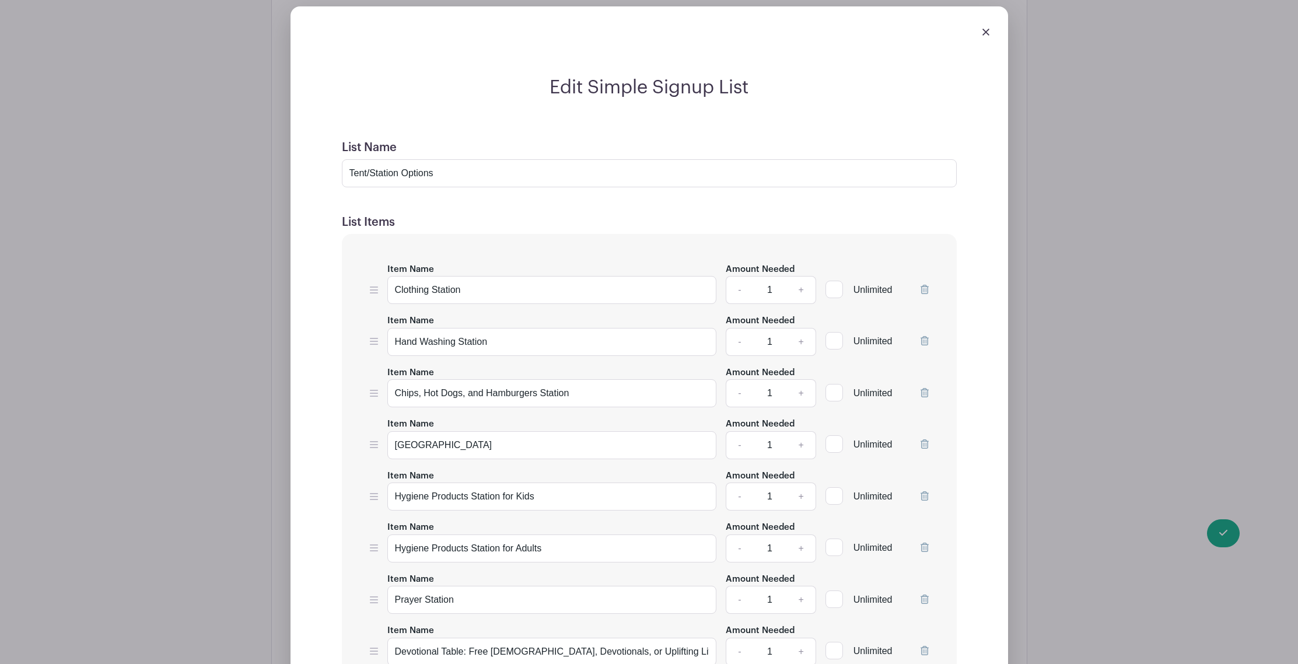
scroll to position [930, 0]
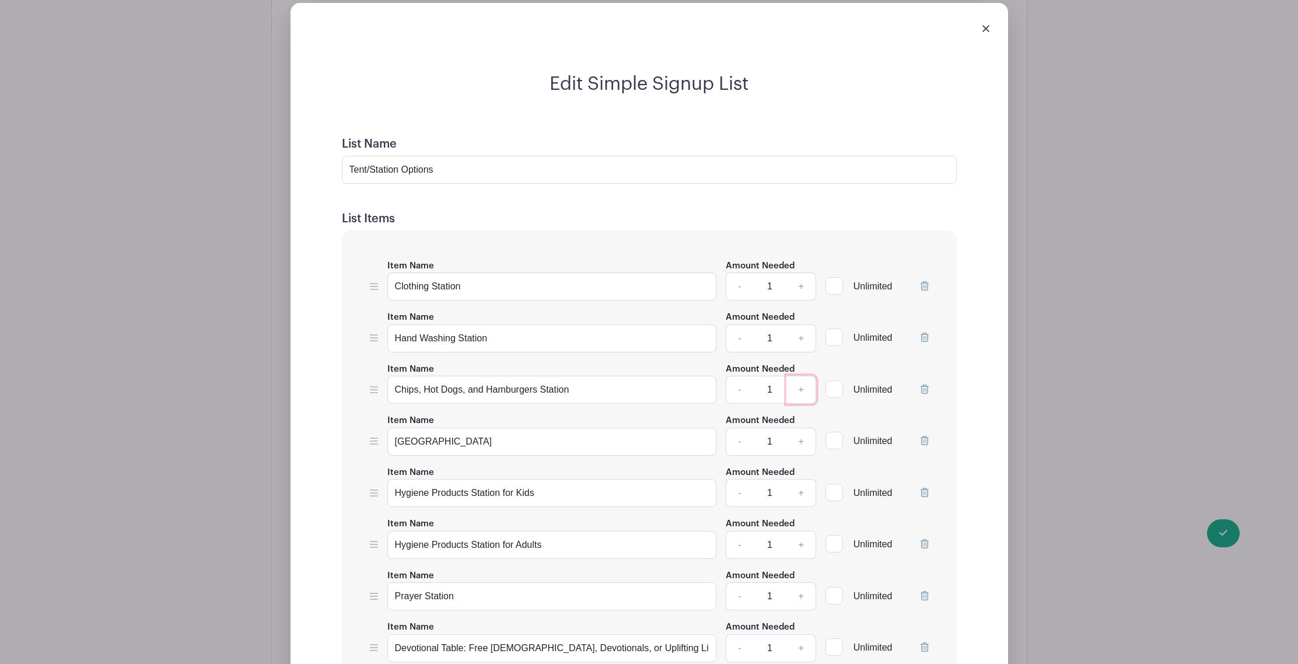
click at [797, 390] on link "+" at bounding box center [800, 390] width 29 height 28
type input "2"
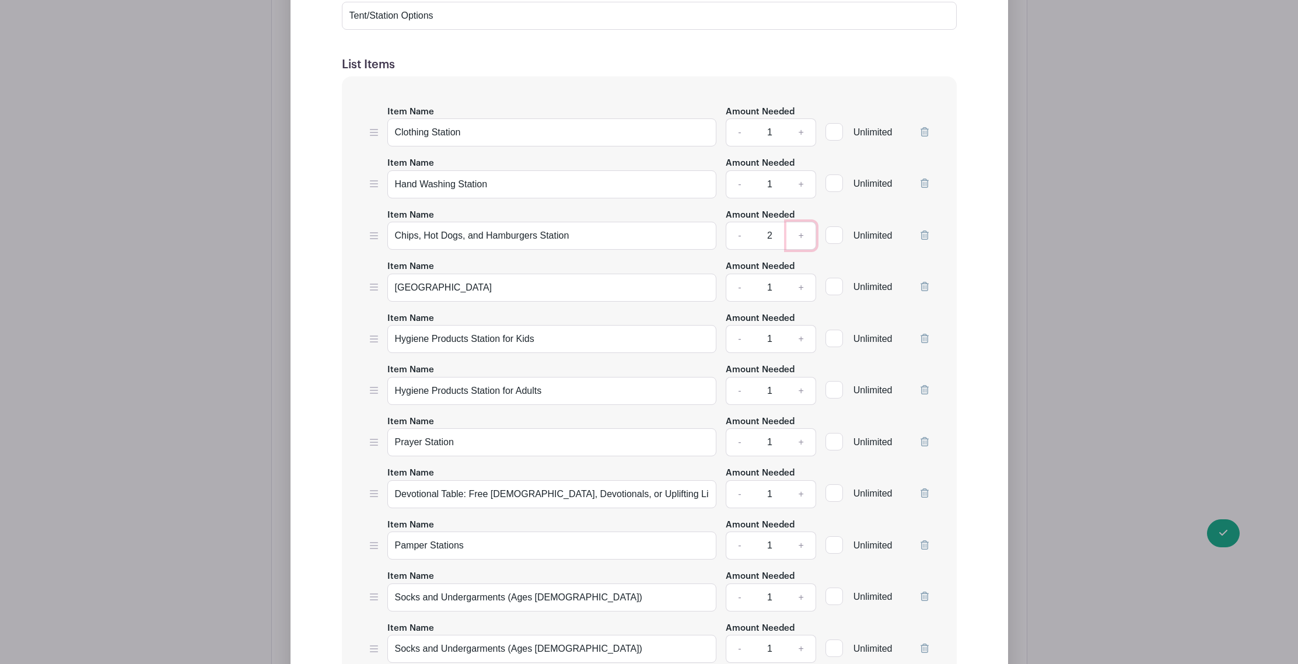
scroll to position [1450, 0]
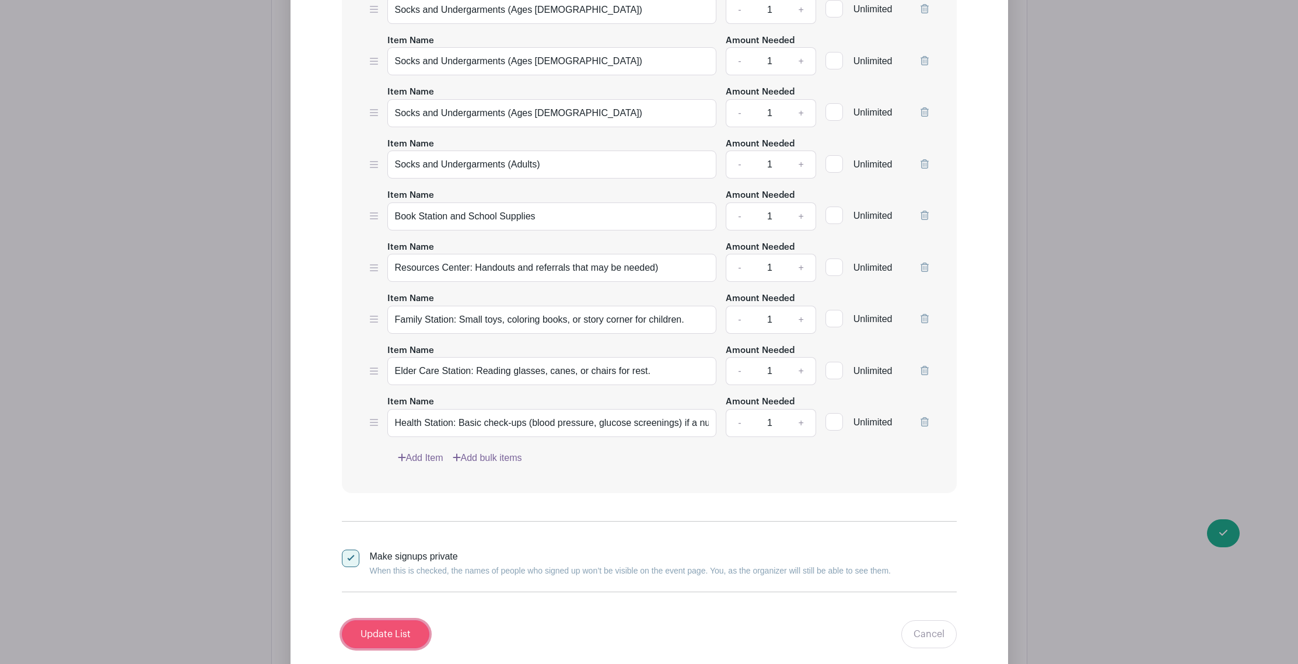
click at [399, 626] on input "Update List" at bounding box center [385, 634] width 87 height 28
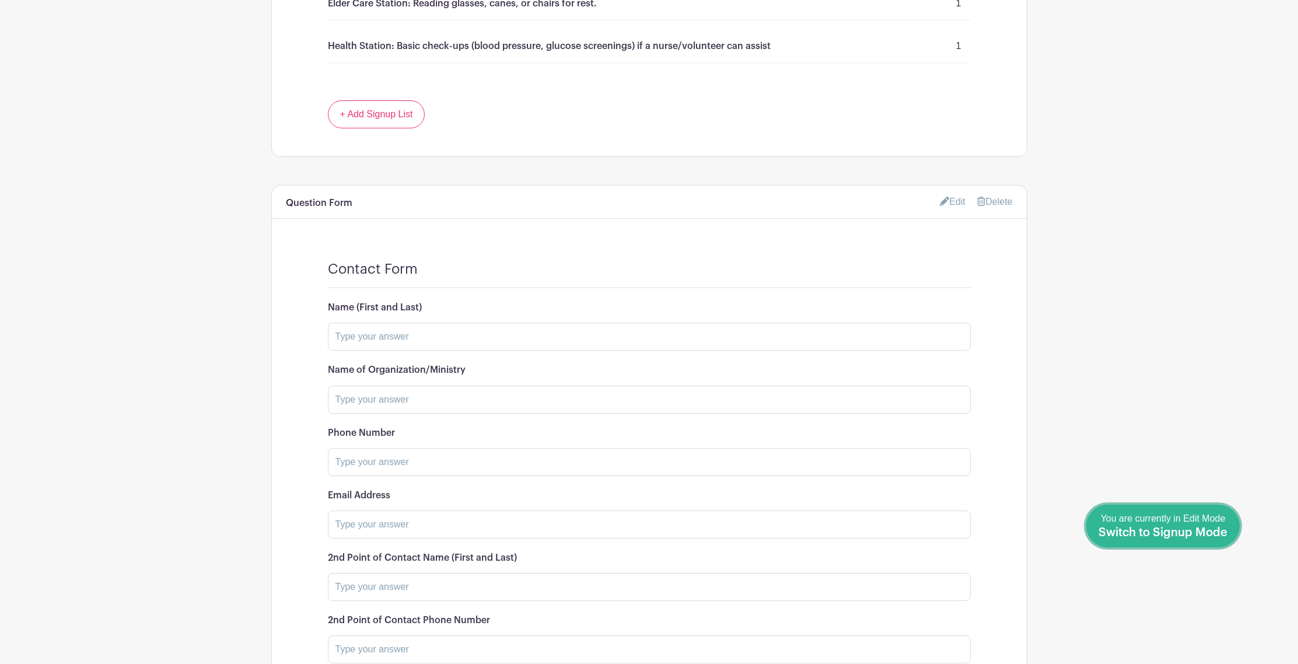
click at [1224, 531] on span "Switch to Signup Mode" at bounding box center [1162, 533] width 129 height 12
